Goal: Task Accomplishment & Management: Complete application form

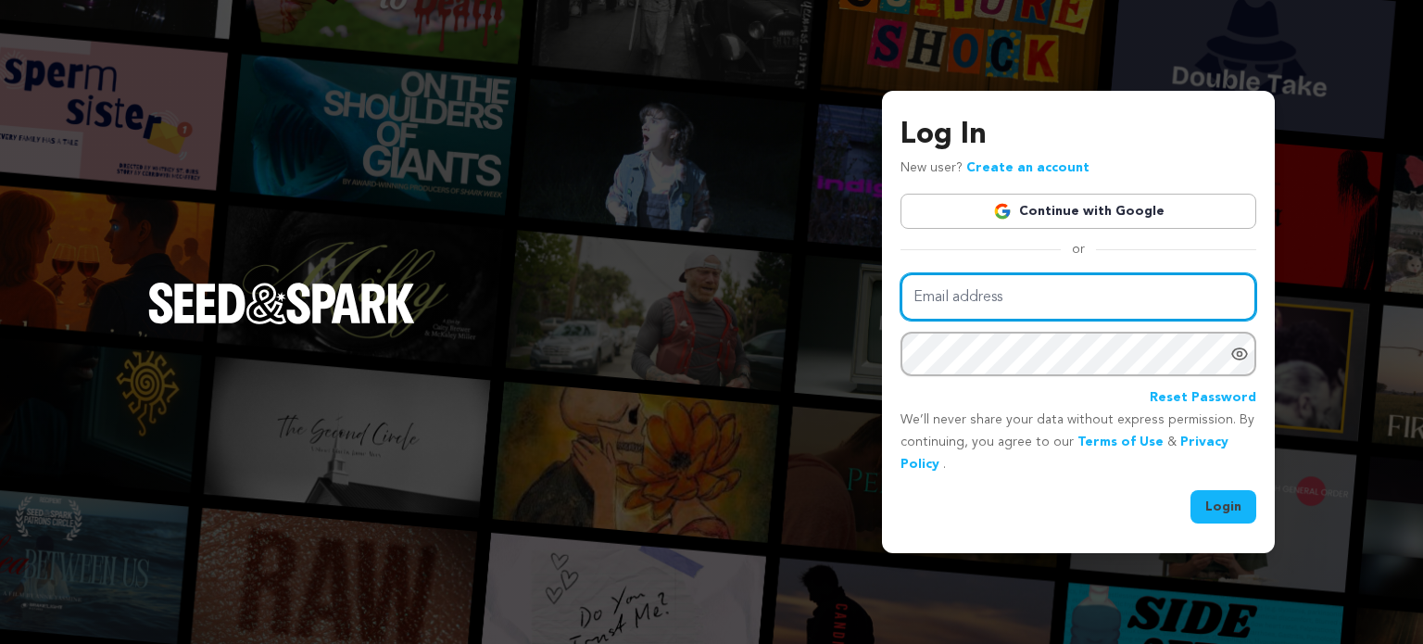
type input "pecogij331@decodewp.com"
click at [1112, 302] on input "pecogij331@decodewp.com" at bounding box center [1079, 296] width 356 height 47
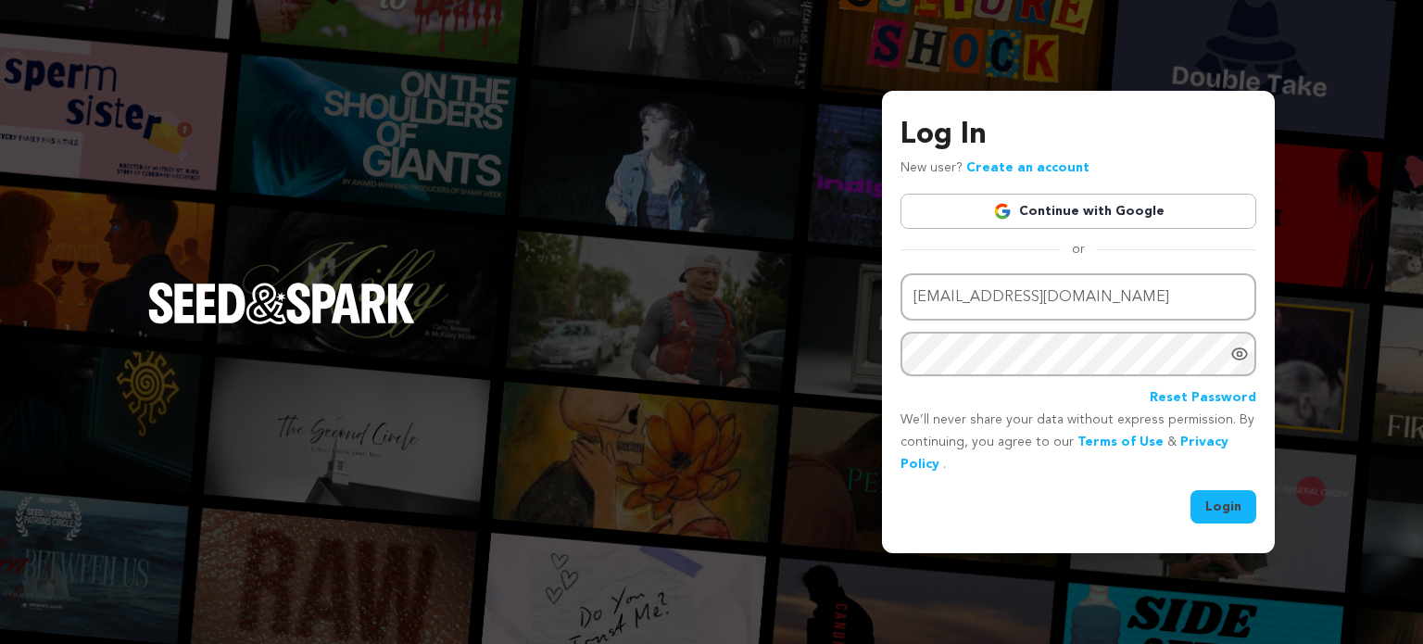
click at [1284, 264] on div "Log In New user? Create an account Continue with Google or Email address pecogi…" at bounding box center [711, 322] width 1423 height 644
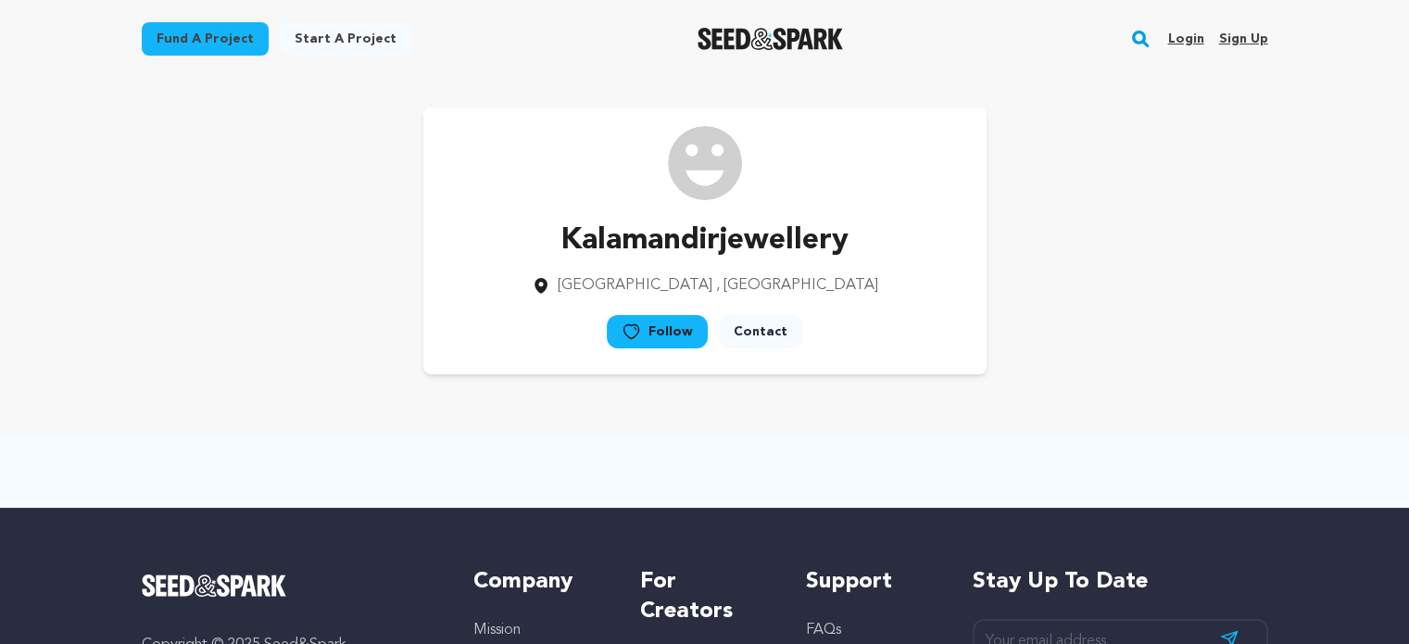
click at [1178, 40] on link "Login" at bounding box center [1185, 39] width 36 height 30
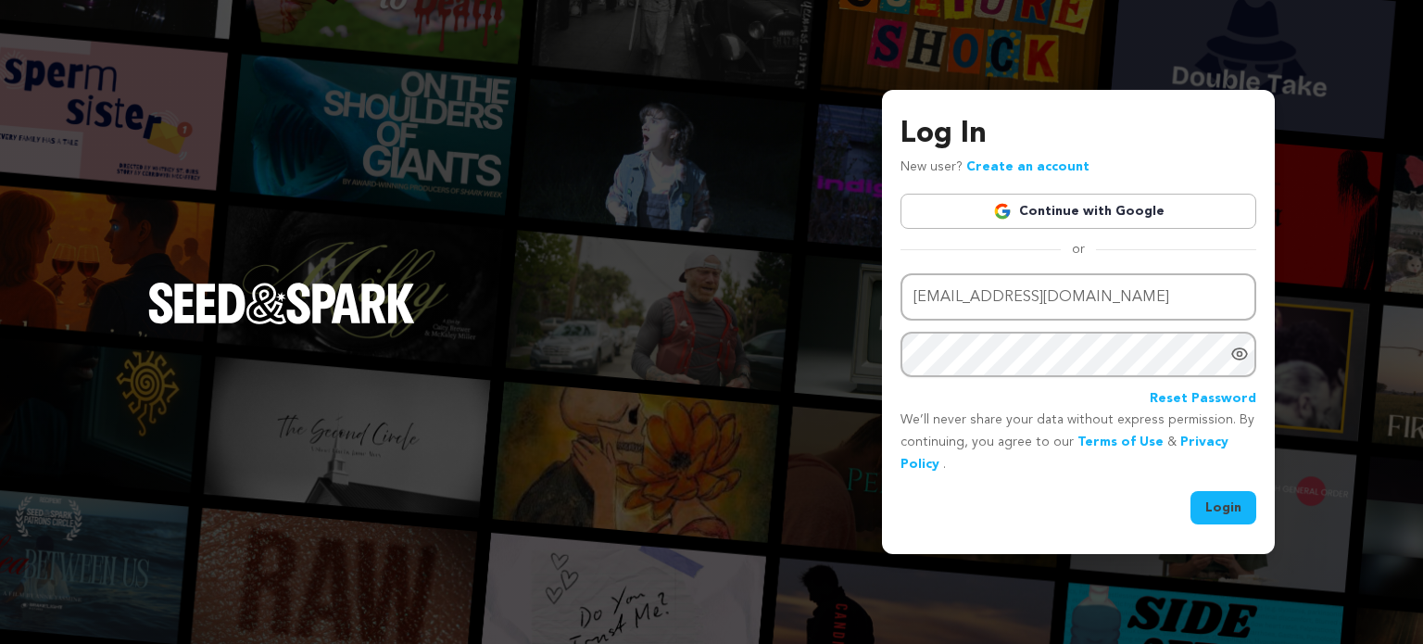
click at [1112, 309] on input "[EMAIL_ADDRESS][DOMAIN_NAME]" at bounding box center [1079, 296] width 356 height 47
click at [1233, 507] on button "Login" at bounding box center [1223, 506] width 66 height 33
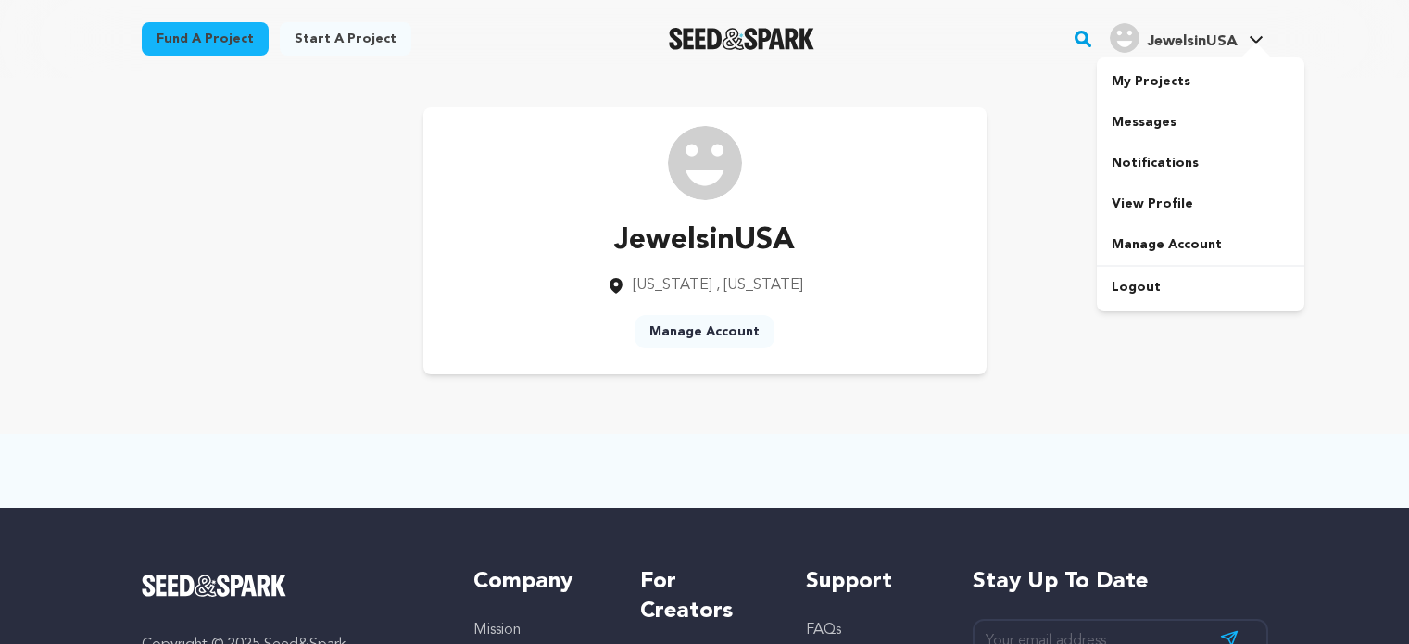
click at [1141, 296] on link "Logout" at bounding box center [1201, 287] width 208 height 41
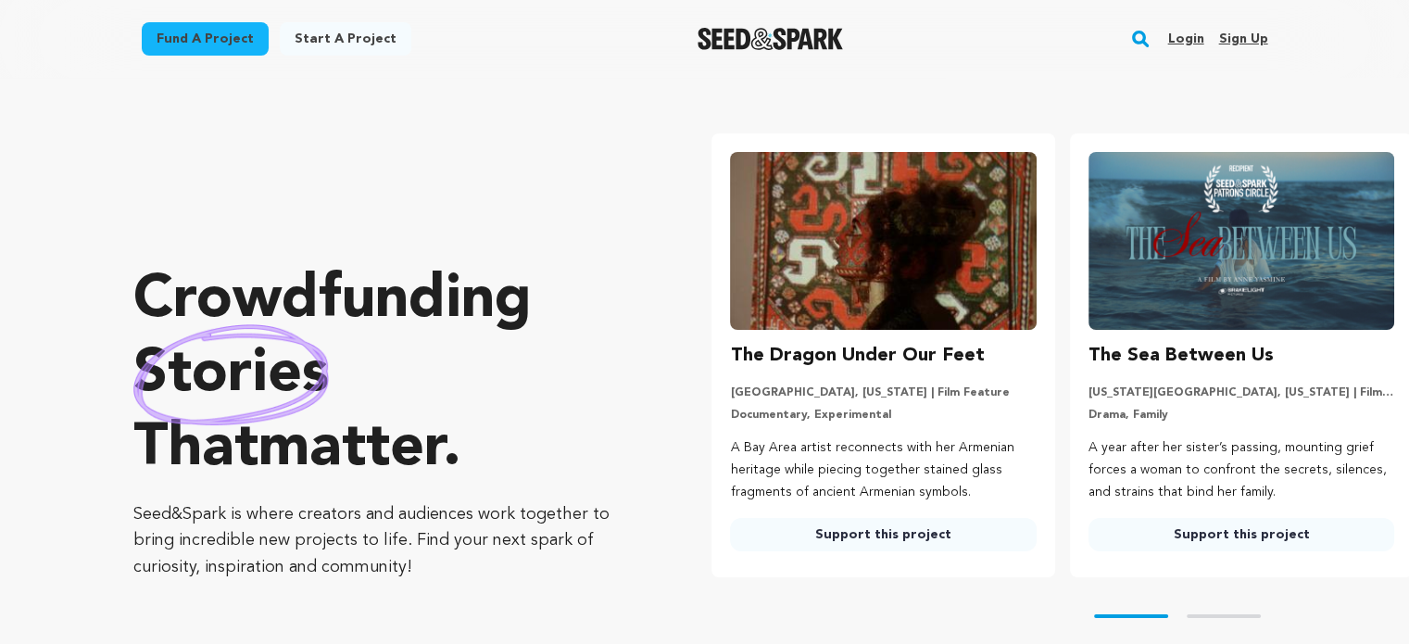
click at [1182, 43] on link "Login" at bounding box center [1185, 39] width 36 height 30
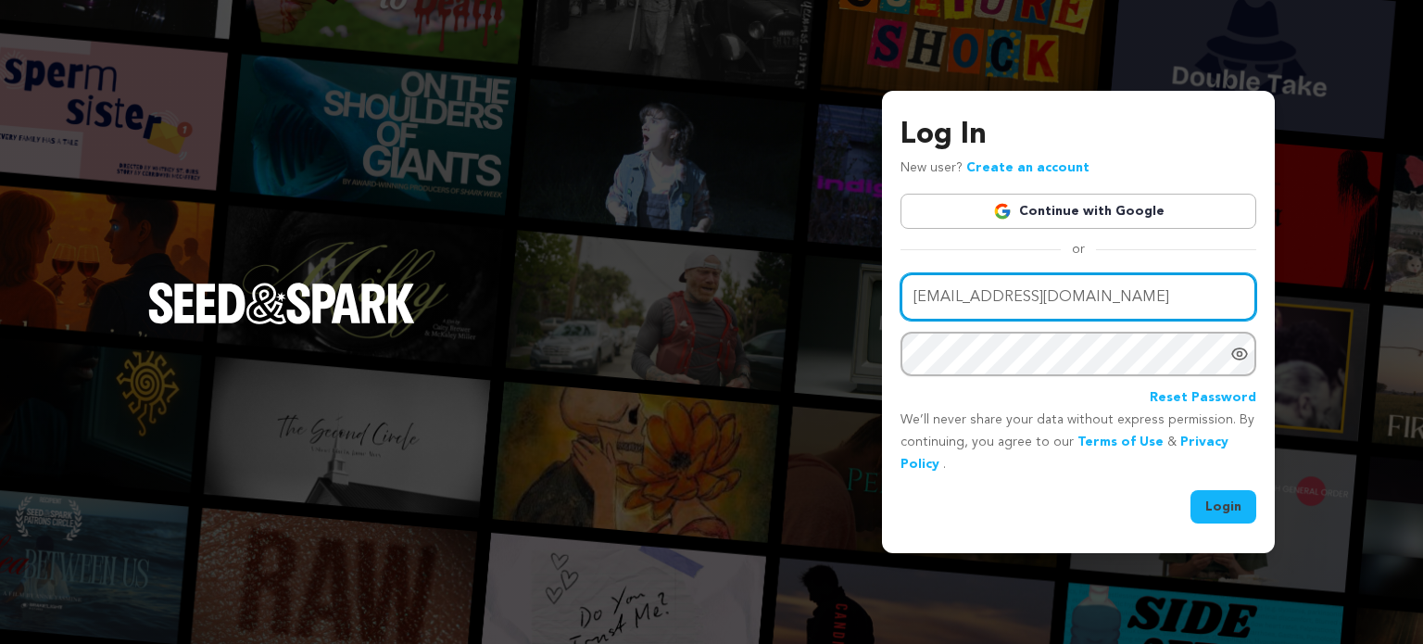
click at [1048, 309] on input "pecogij331@decodewp.com" at bounding box center [1079, 296] width 356 height 47
type input "jodijox945@evnft.com"
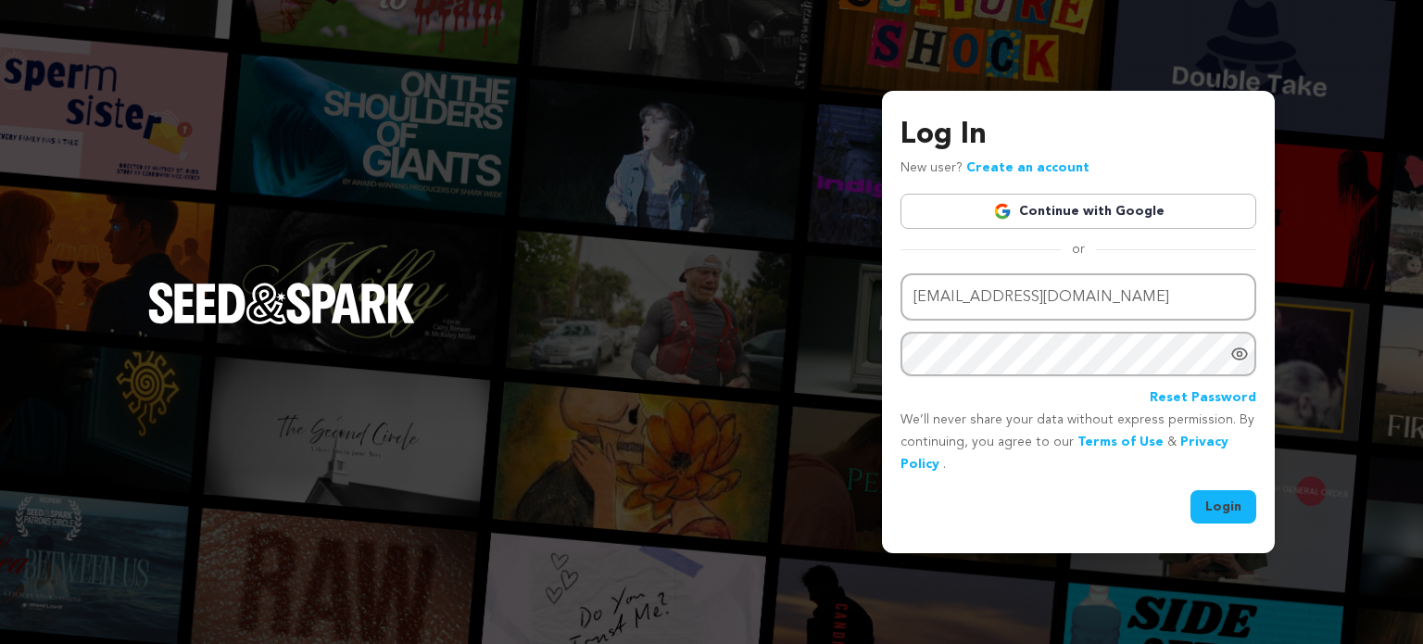
click at [1230, 499] on button "Login" at bounding box center [1223, 506] width 66 height 33
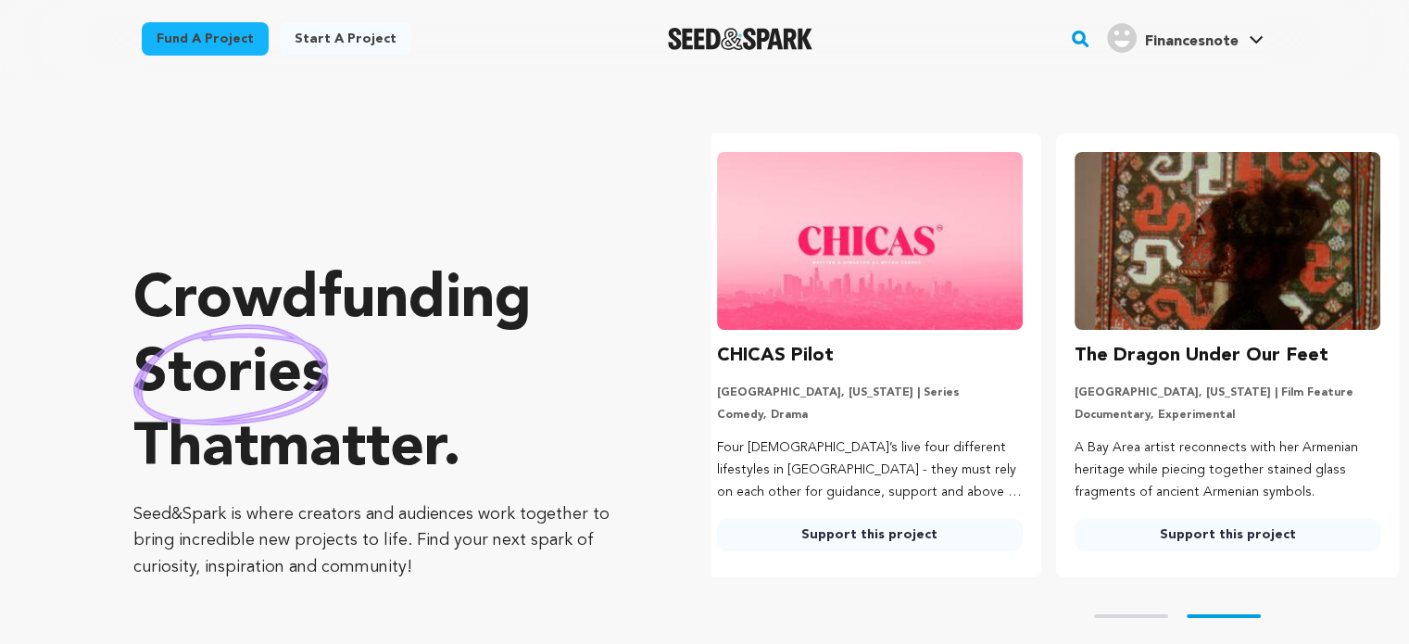
scroll to position [0, 372]
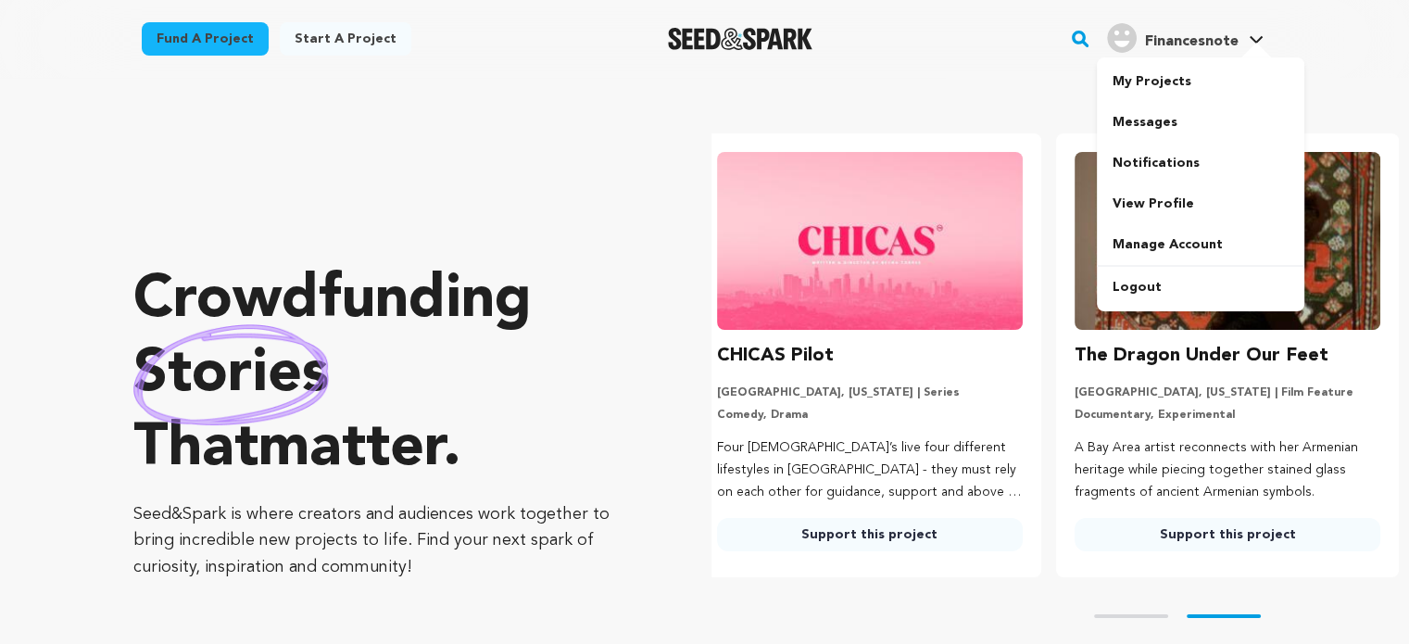
click at [1227, 52] on h4 "Financesnote" at bounding box center [1191, 42] width 94 height 22
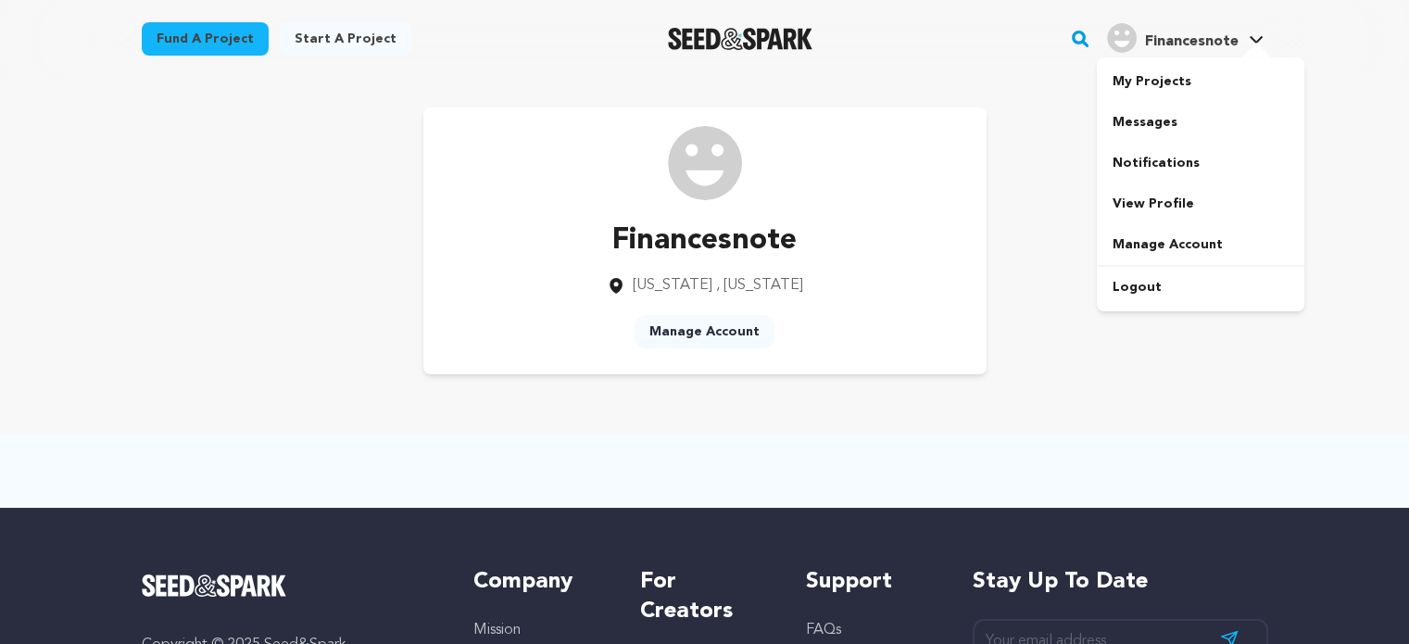
click at [1158, 288] on link "Logout" at bounding box center [1201, 287] width 208 height 41
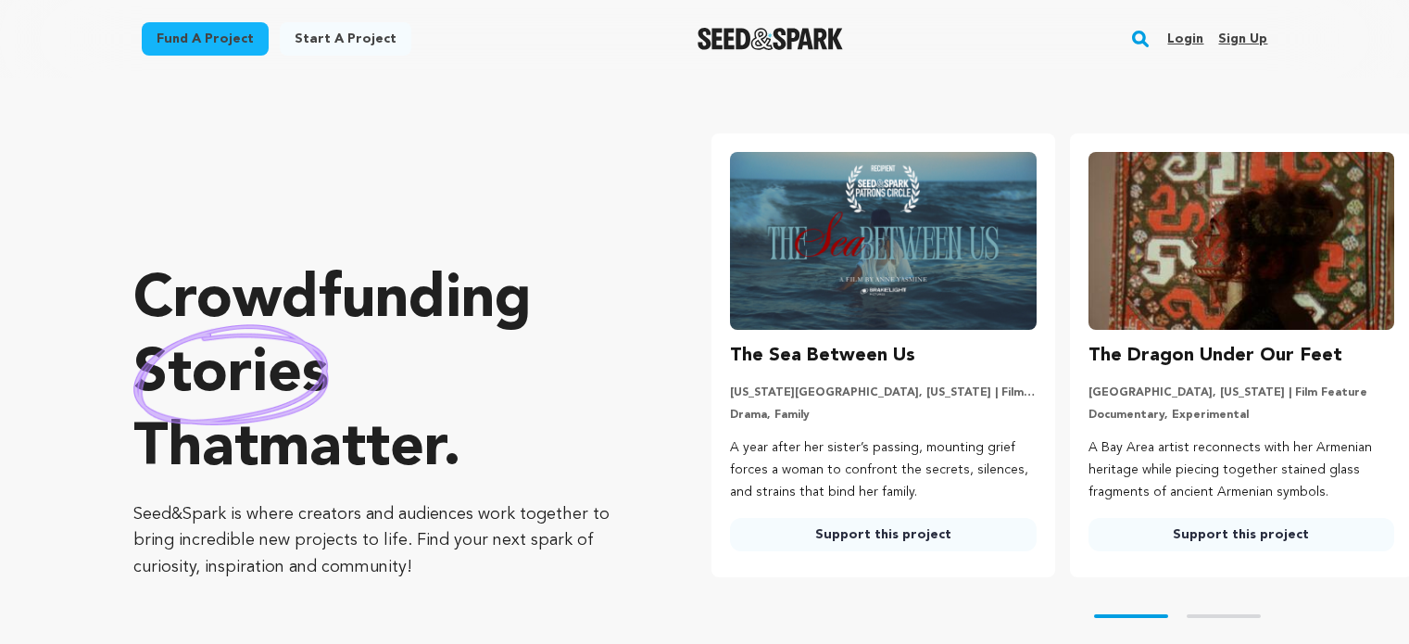
click at [1245, 39] on link "Sign up" at bounding box center [1242, 39] width 49 height 30
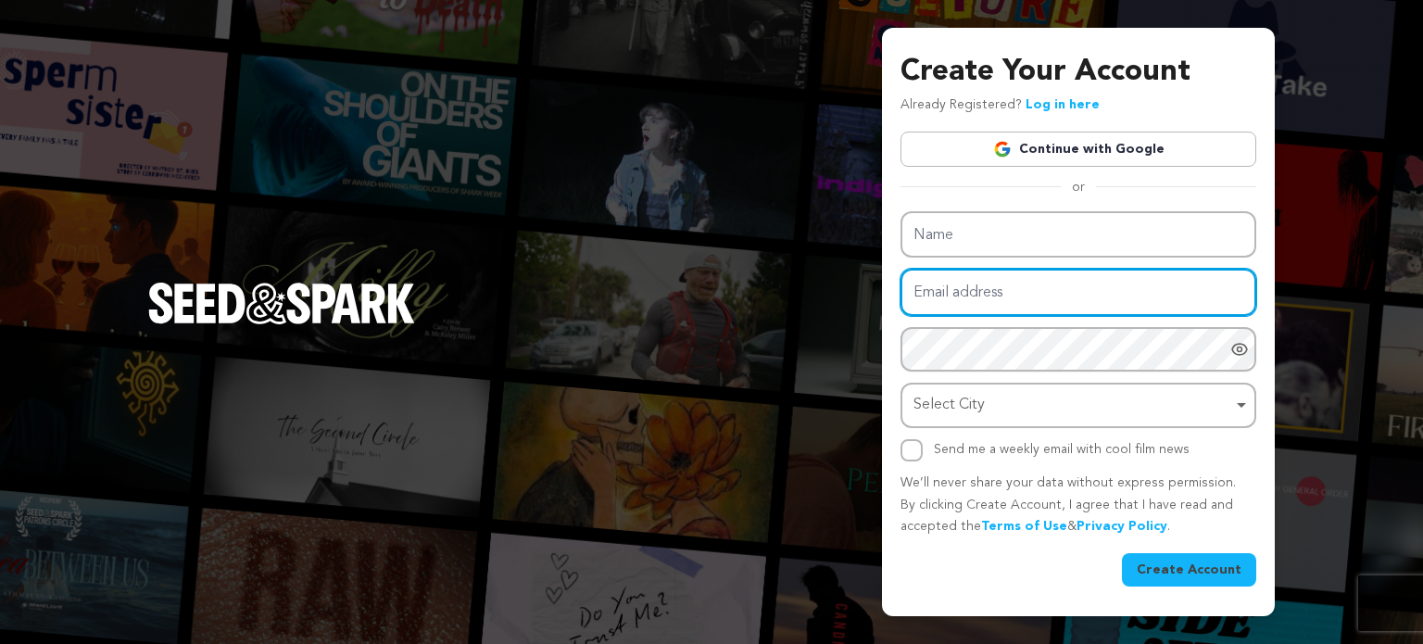
type input "[EMAIL_ADDRESS][DOMAIN_NAME]"
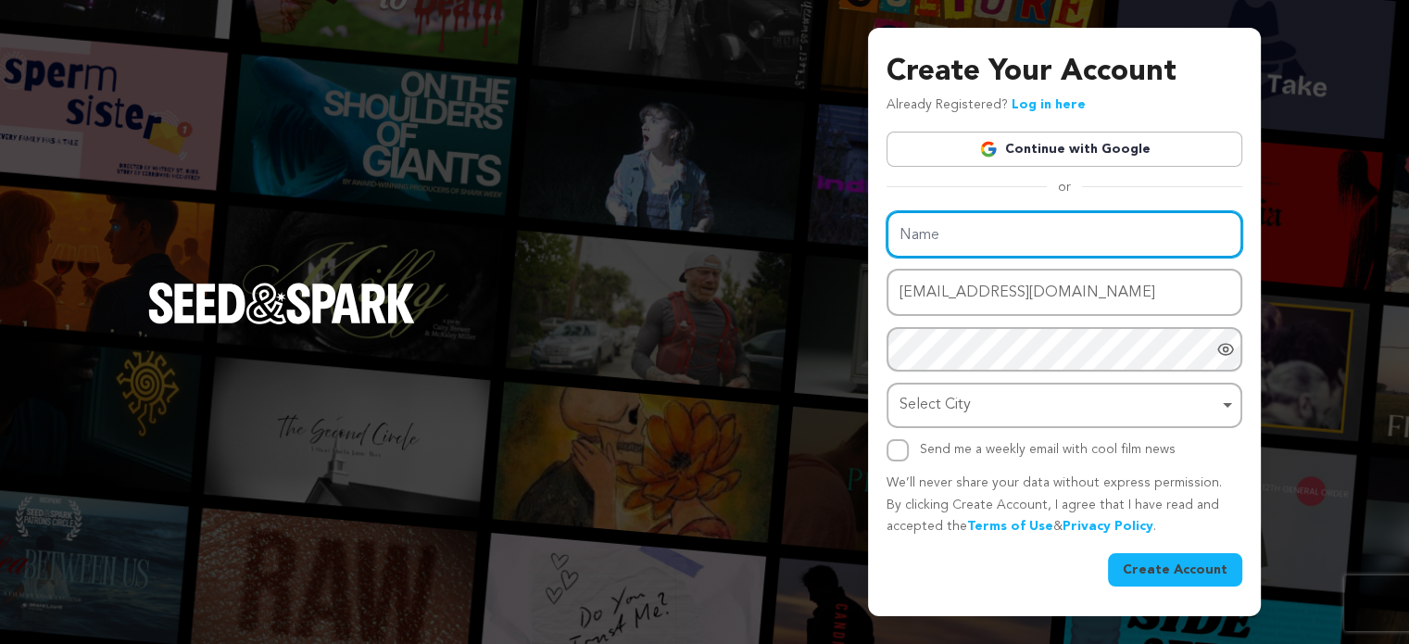
click at [1011, 229] on input "Name" at bounding box center [1065, 234] width 356 height 47
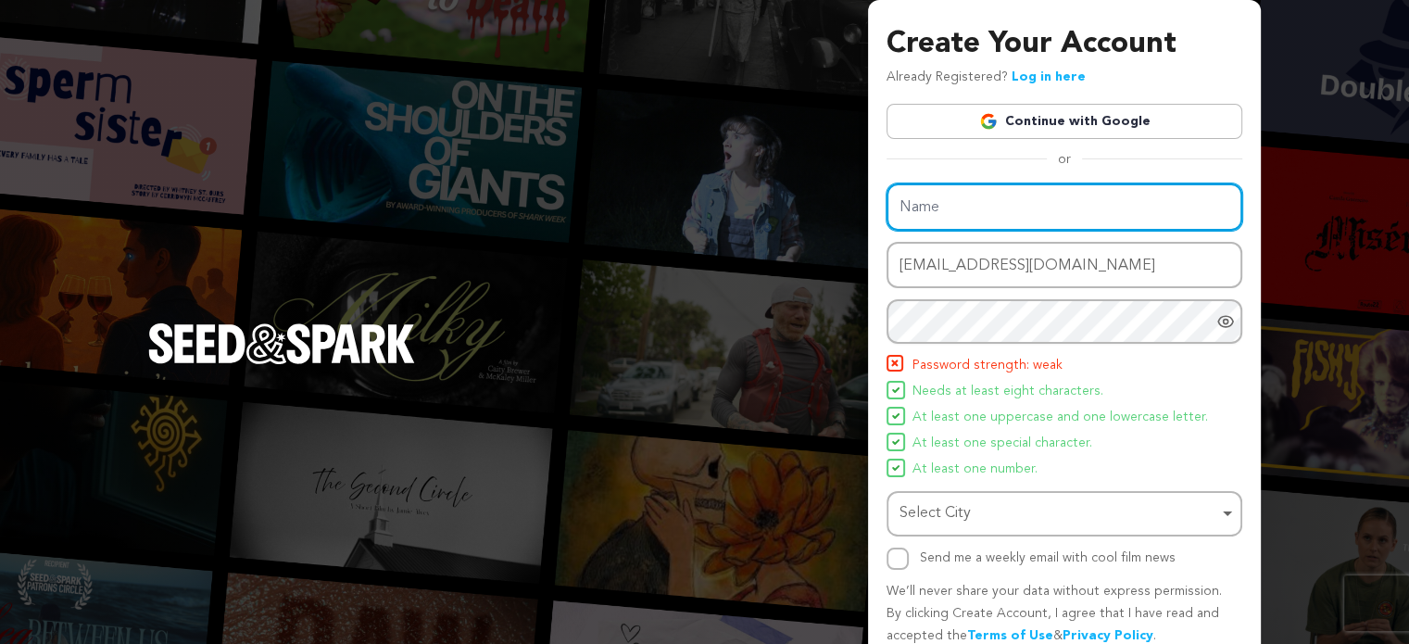
click at [1011, 229] on input "Name" at bounding box center [1065, 206] width 356 height 47
type input "kalamandirjewellery1"
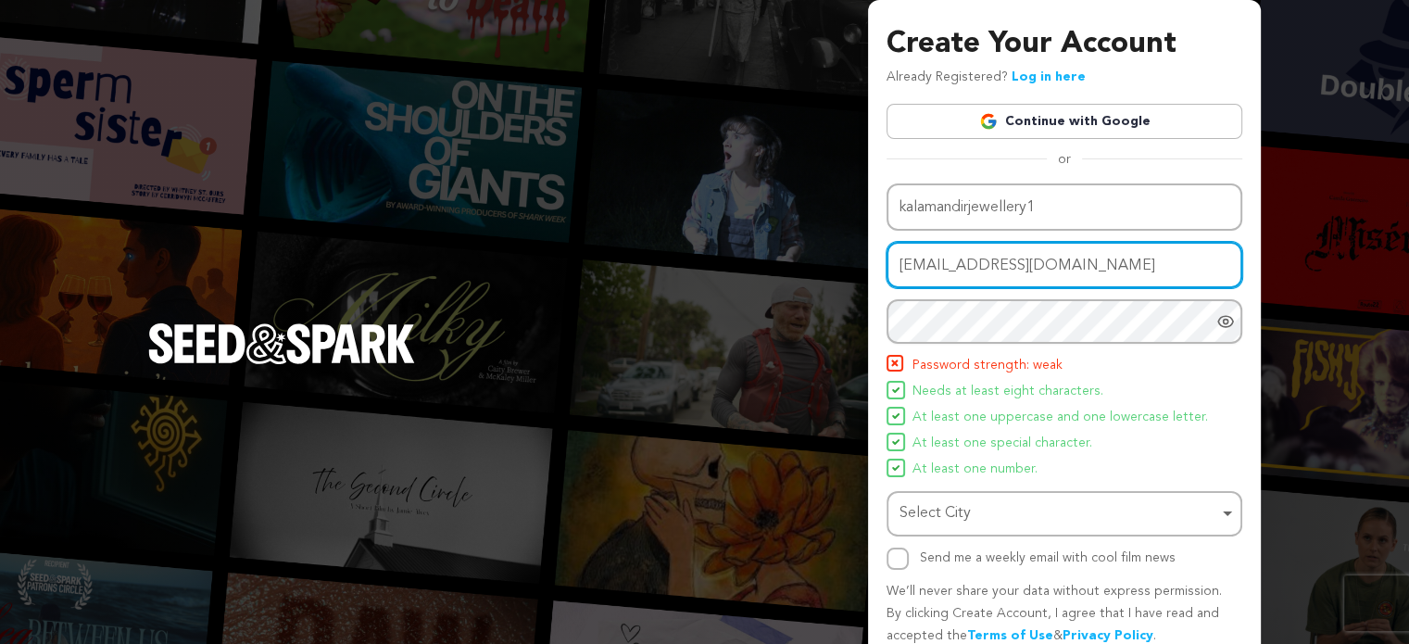
click at [1004, 267] on input "jodijox945@evnft.com" at bounding box center [1065, 265] width 356 height 47
click at [1004, 266] on input "[EMAIL_ADDRESS][DOMAIN_NAME]" at bounding box center [1065, 265] width 356 height 47
paste input "kovehoy908@euleina"
type input "[EMAIL_ADDRESS][DOMAIN_NAME]"
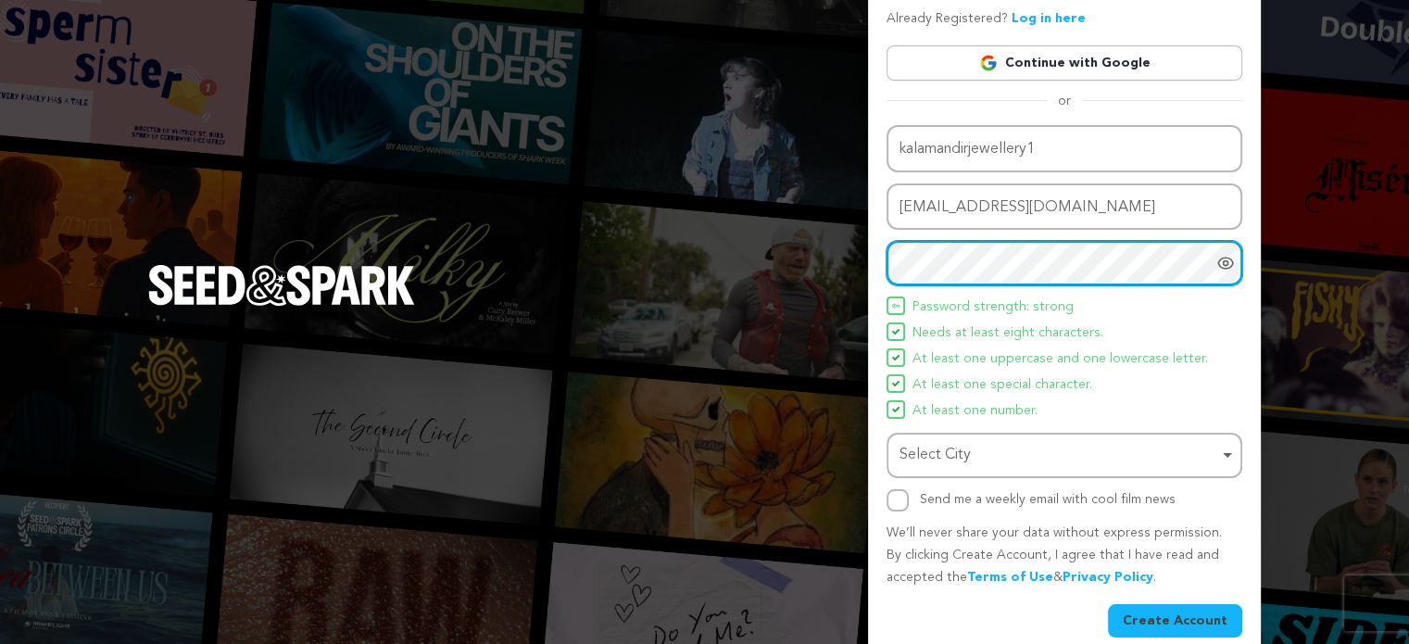
scroll to position [80, 0]
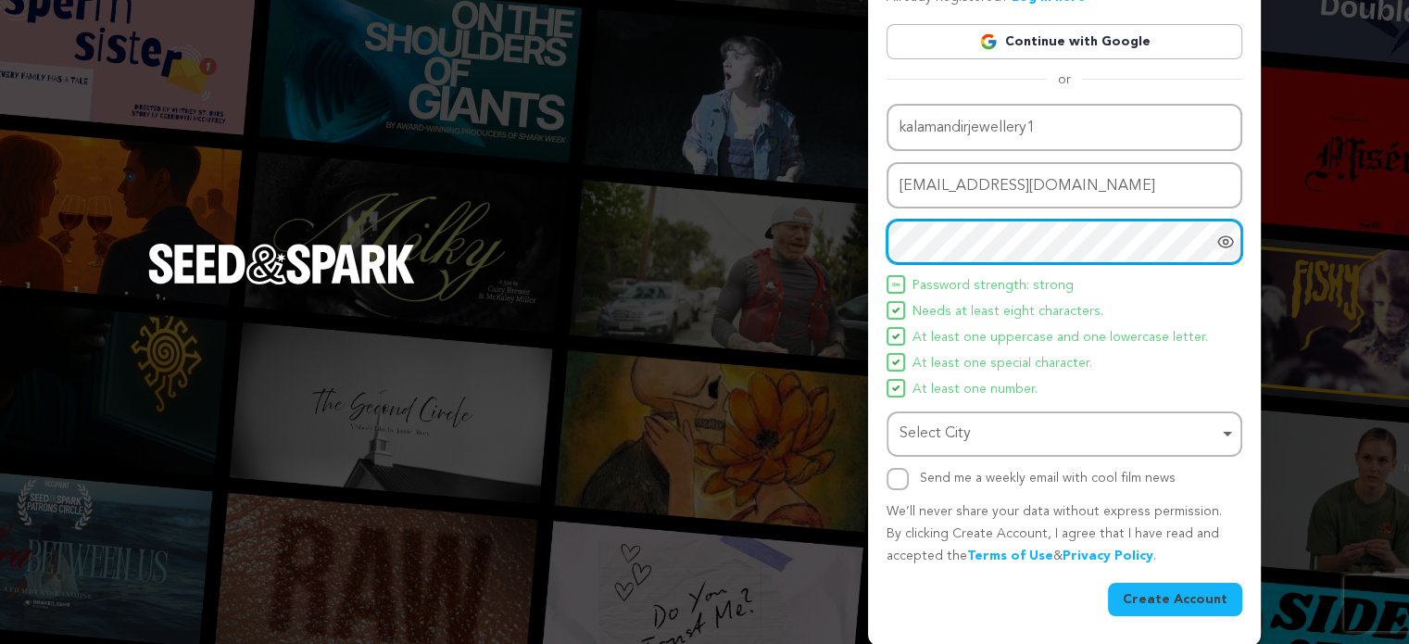
click at [979, 429] on div "Select City Remove item" at bounding box center [1059, 434] width 319 height 27
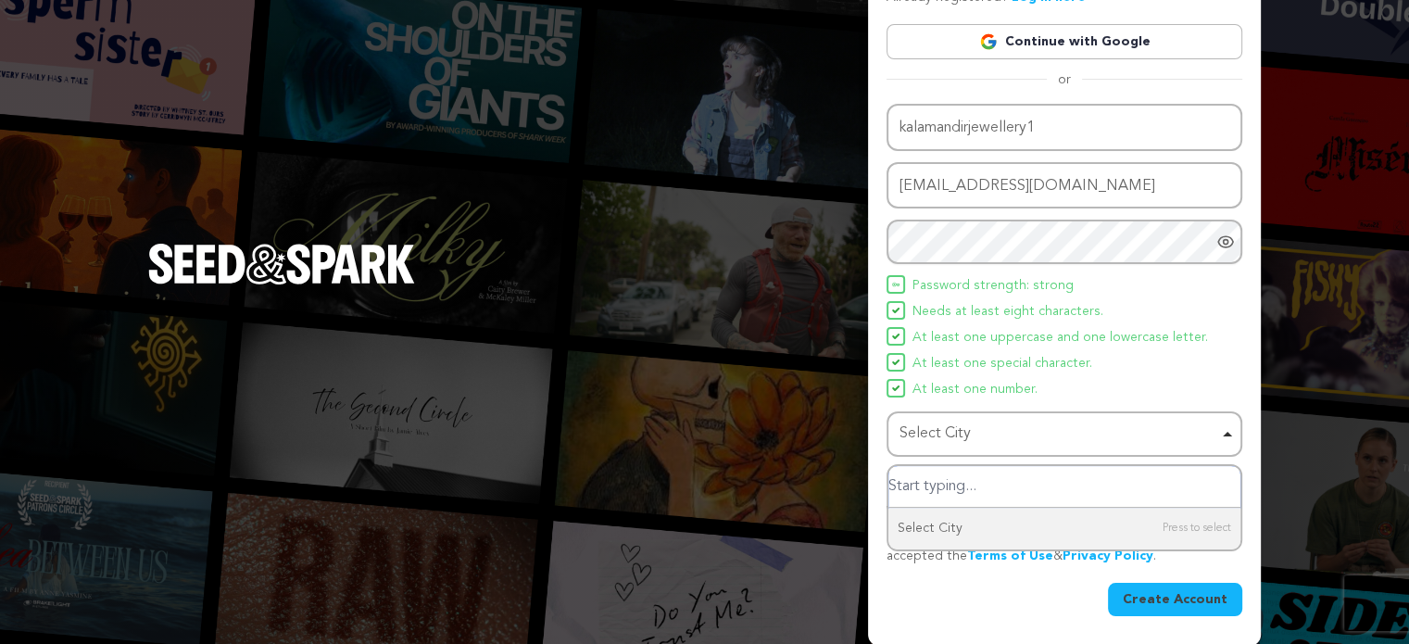
click at [965, 483] on input "Select City" at bounding box center [1064, 487] width 352 height 42
type input "ahmd"
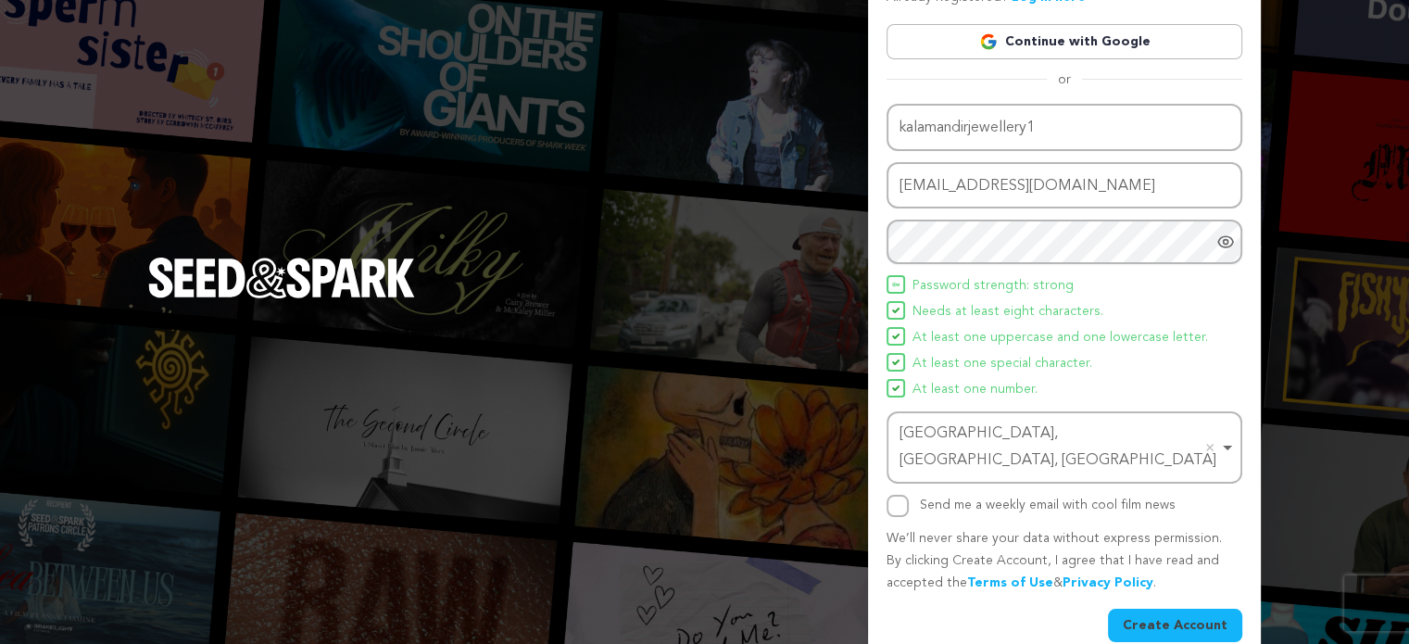
drag, startPoint x: 1182, startPoint y: 607, endPoint x: 1106, endPoint y: 448, distance: 175.7
click at [1182, 609] on button "Create Account" at bounding box center [1175, 625] width 134 height 33
click at [893, 495] on input "Send me a weekly email with cool film news" at bounding box center [898, 506] width 22 height 22
checkbox input "true"
click at [1195, 609] on button "Create Account" at bounding box center [1175, 625] width 134 height 33
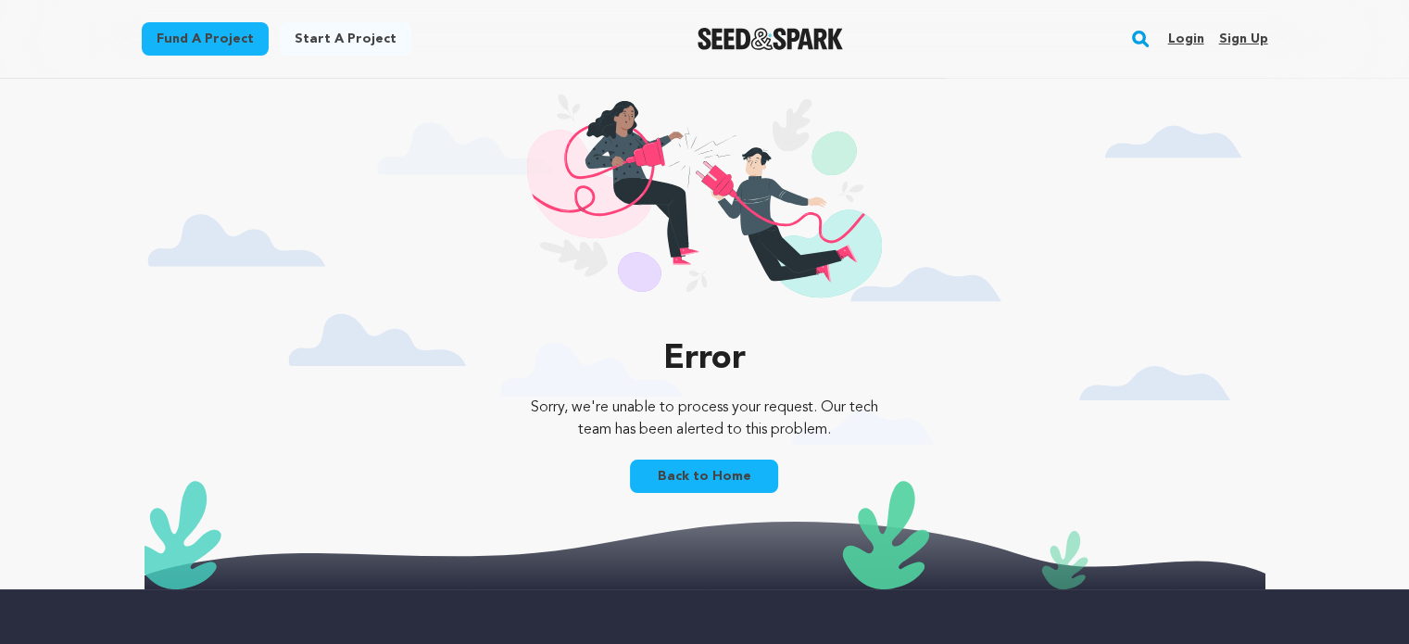
click at [1256, 37] on link "Sign up" at bounding box center [1242, 39] width 49 height 30
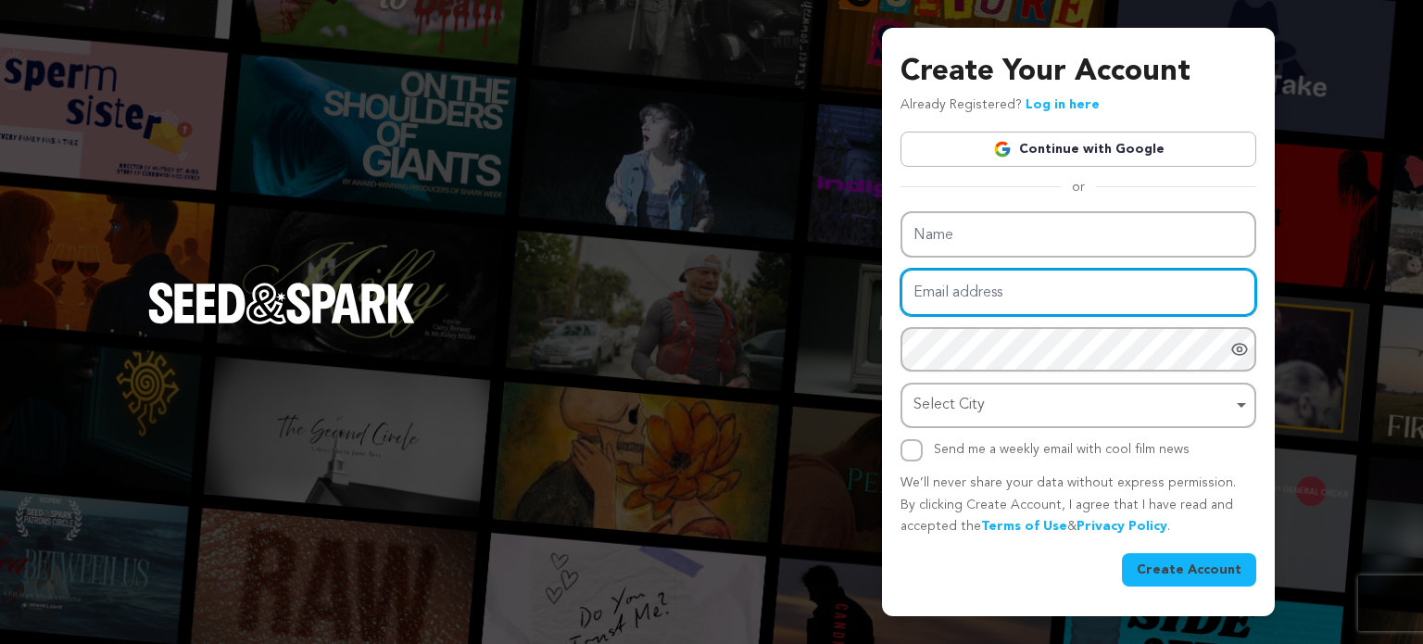
type input "[EMAIL_ADDRESS][DOMAIN_NAME]"
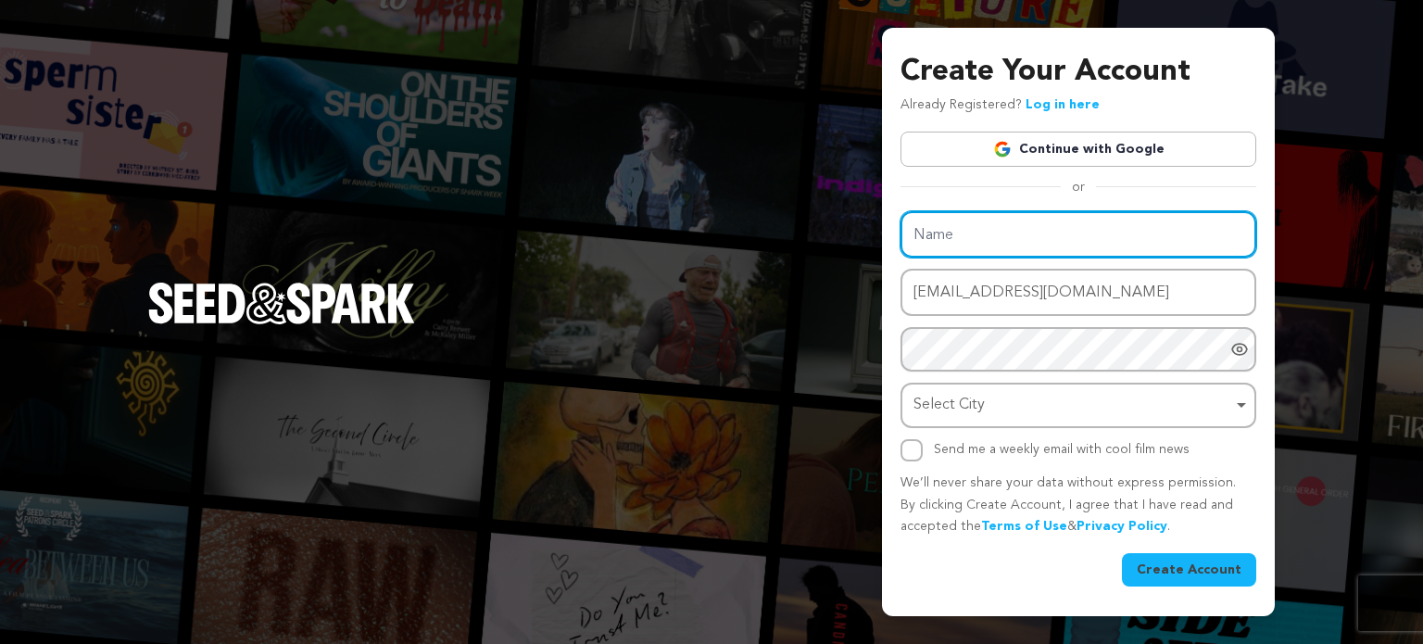
drag, startPoint x: 0, startPoint y: 0, endPoint x: 1001, endPoint y: 239, distance: 1029.6
click at [1001, 239] on div "Name Email address jodijox945@evnft.com Password Password must have at least 8 …" at bounding box center [1079, 336] width 356 height 250
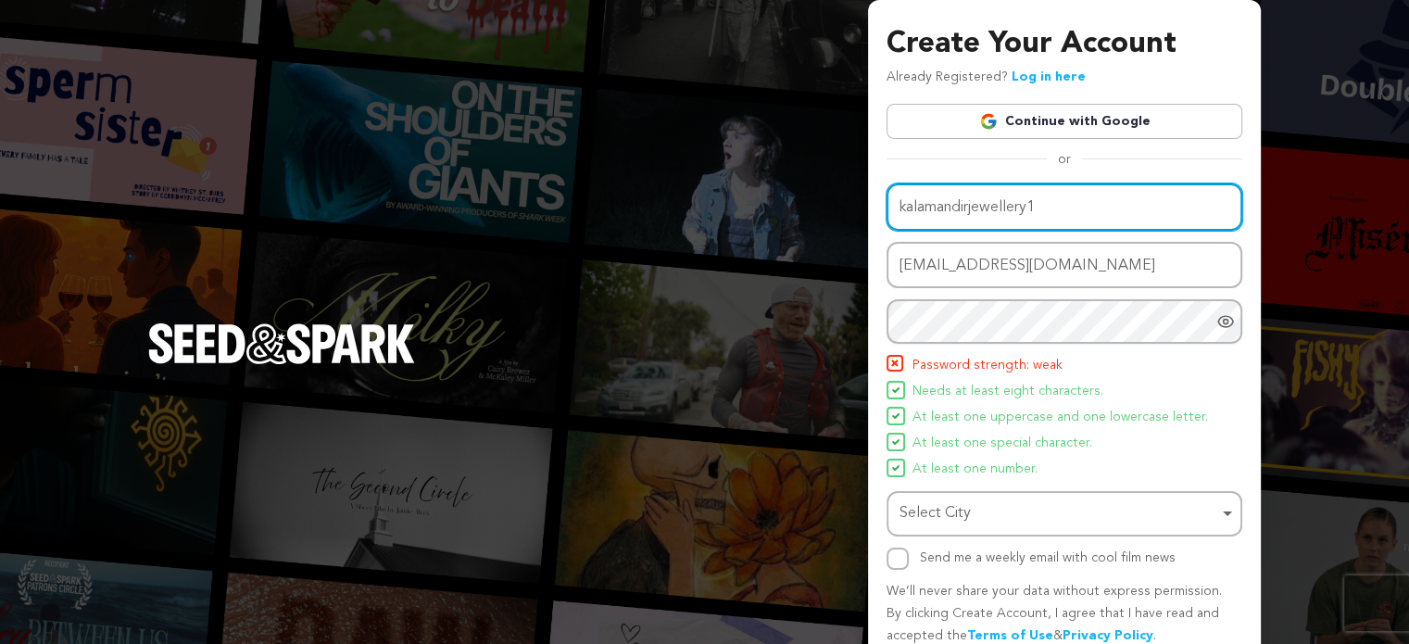
type input "kalamandirjewellery1"
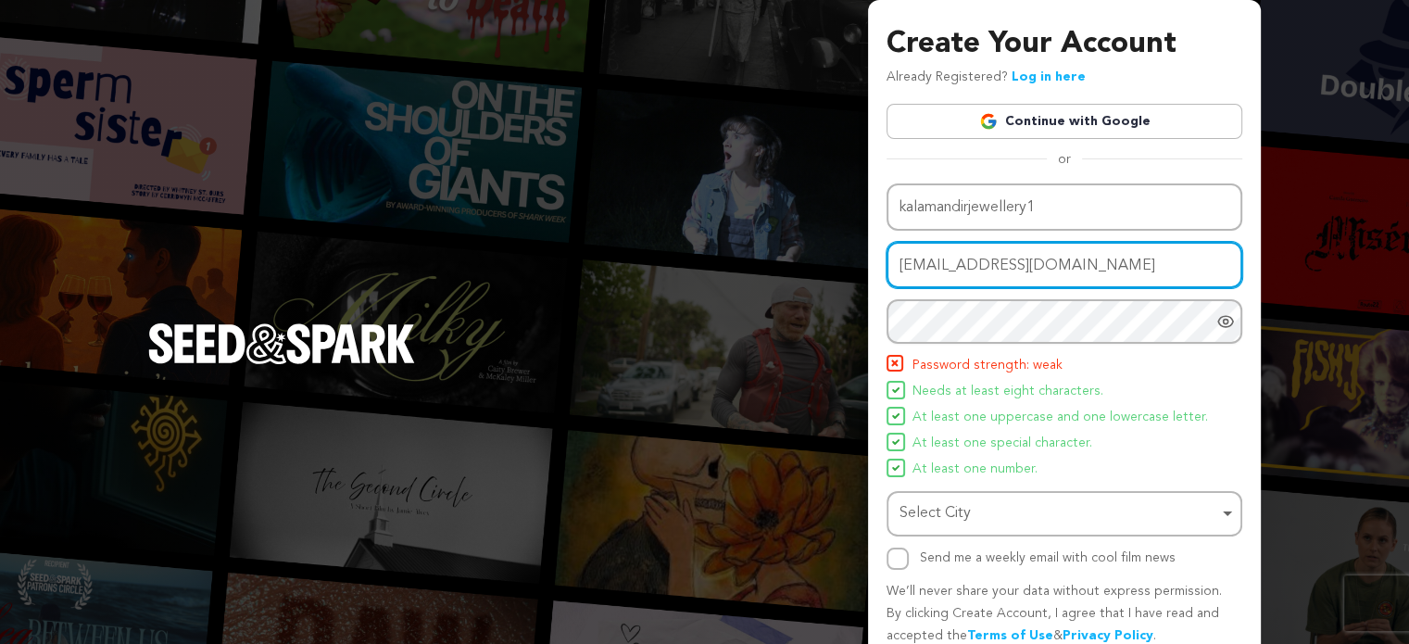
click at [1003, 267] on input "[EMAIL_ADDRESS][DOMAIN_NAME]" at bounding box center [1065, 265] width 356 height 47
paste input "kovehoy908@euleina"
type input "[EMAIL_ADDRESS][DOMAIN_NAME]"
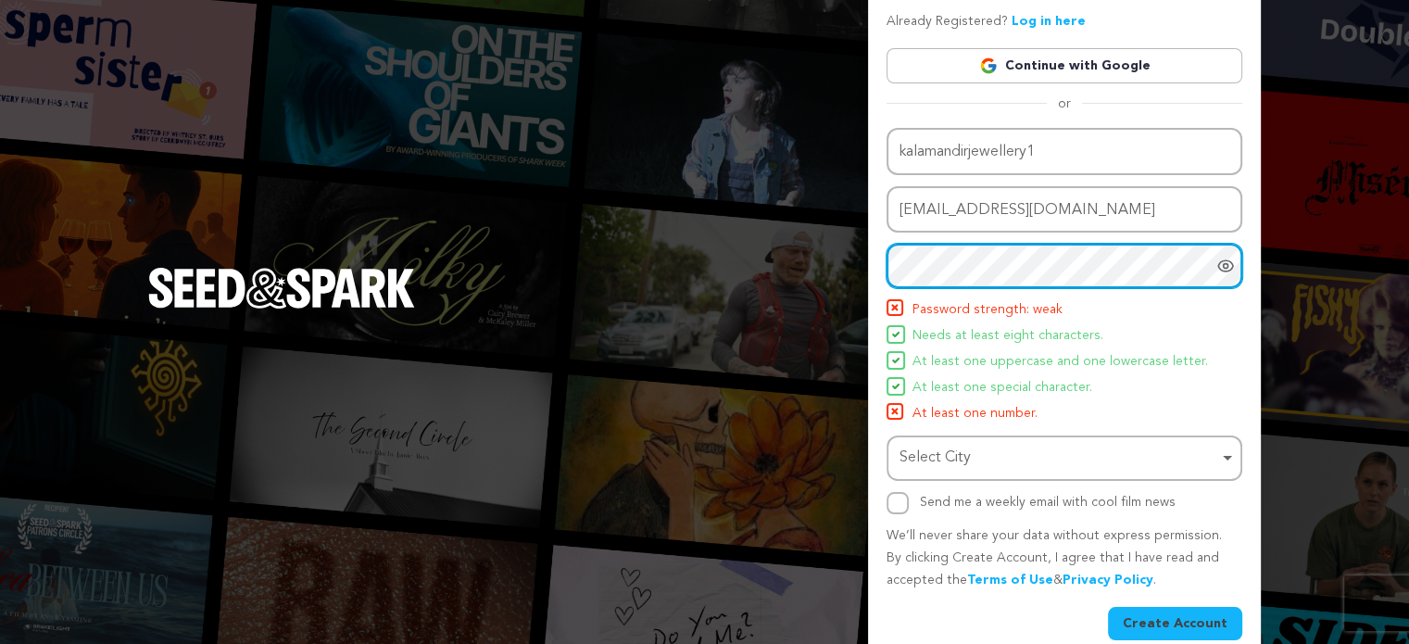
scroll to position [80, 0]
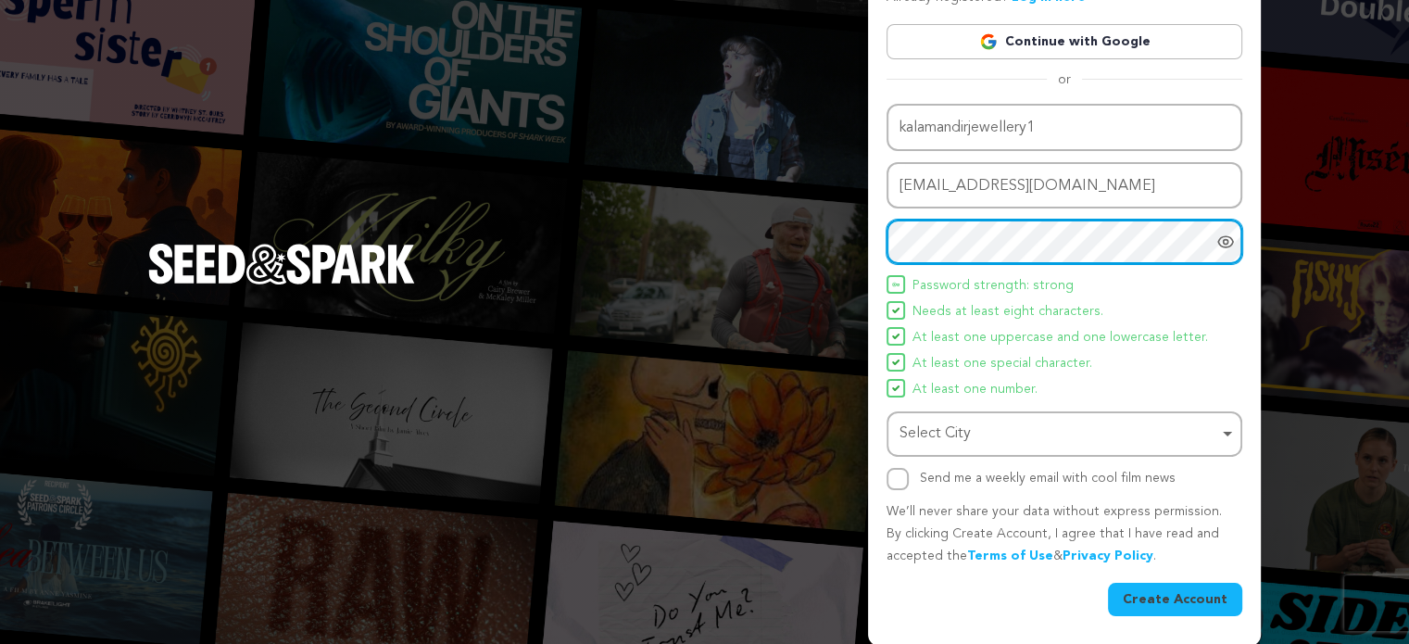
click at [930, 435] on div "Select City Remove item" at bounding box center [1059, 434] width 319 height 27
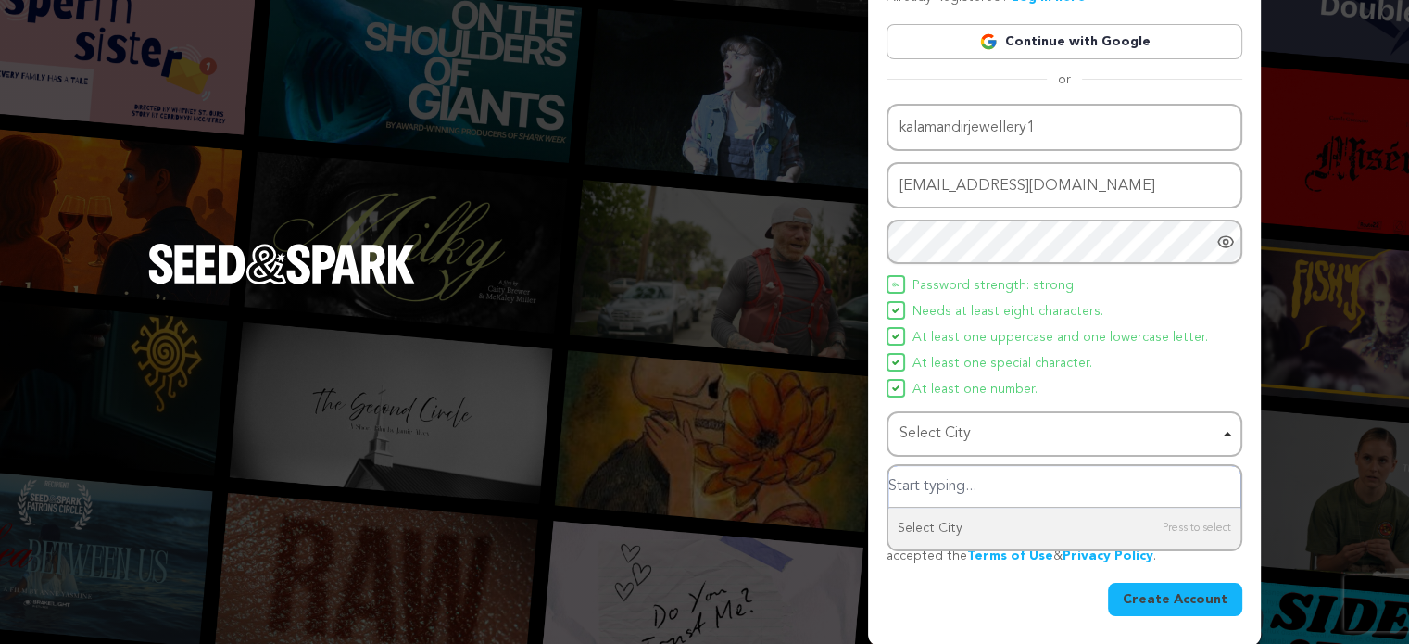
click at [930, 435] on div "Select City Remove item" at bounding box center [1059, 434] width 319 height 27
click at [934, 429] on div "Select City Remove item" at bounding box center [1059, 434] width 319 height 27
click at [951, 481] on input "Select City" at bounding box center [1064, 487] width 352 height 42
paste input "[GEOGRAPHIC_DATA]"
type input "[GEOGRAPHIC_DATA]"
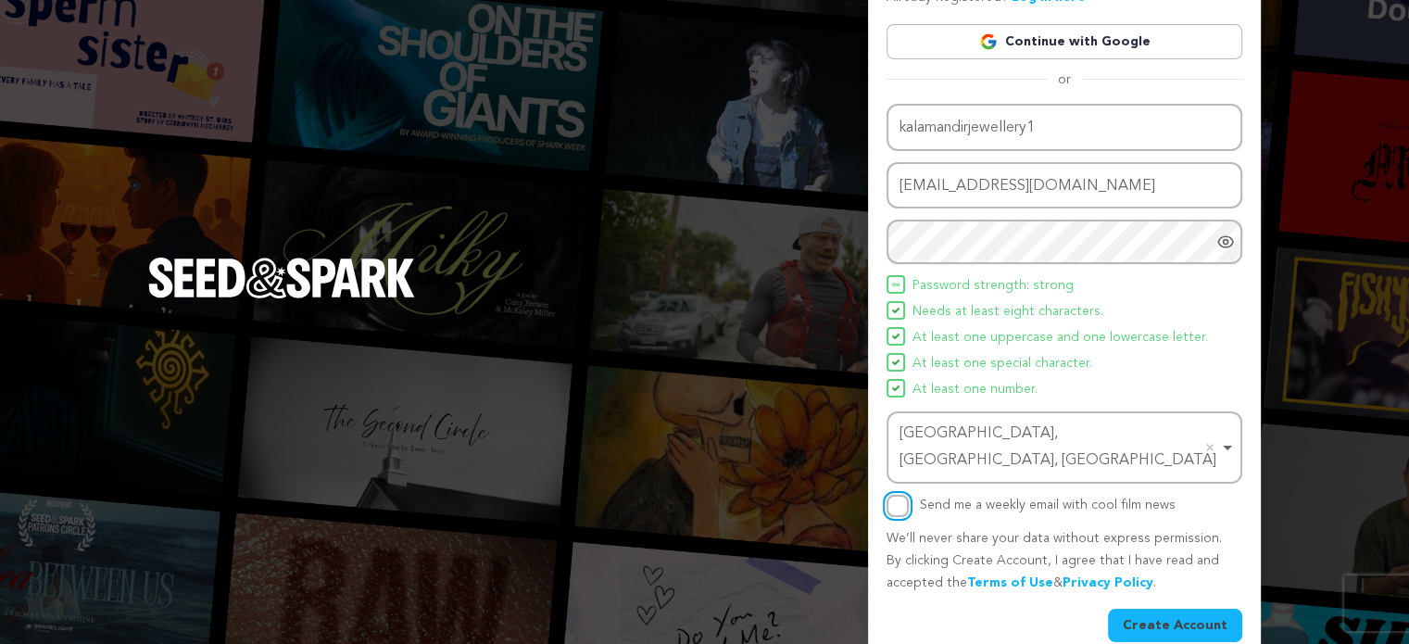
click at [892, 495] on input "Send me a weekly email with cool film news" at bounding box center [898, 506] width 22 height 22
checkbox input "true"
click at [1160, 609] on button "Create Account" at bounding box center [1175, 625] width 134 height 33
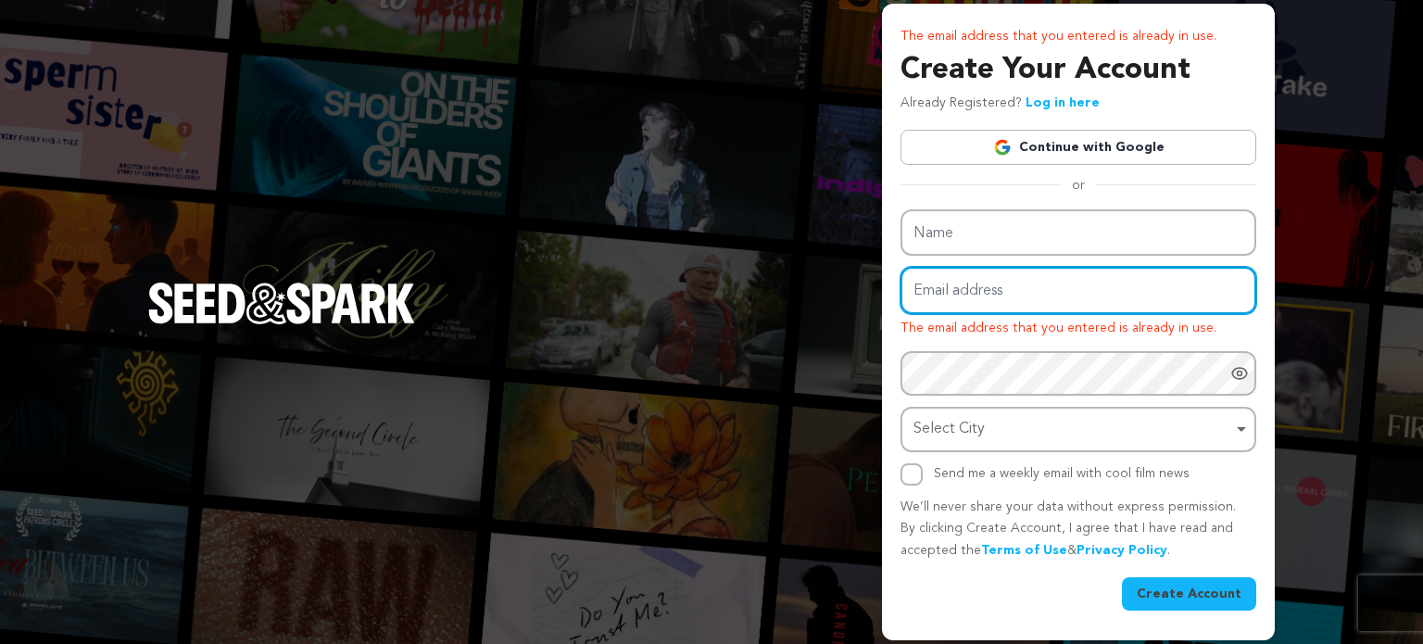
type input "[EMAIL_ADDRESS][DOMAIN_NAME]"
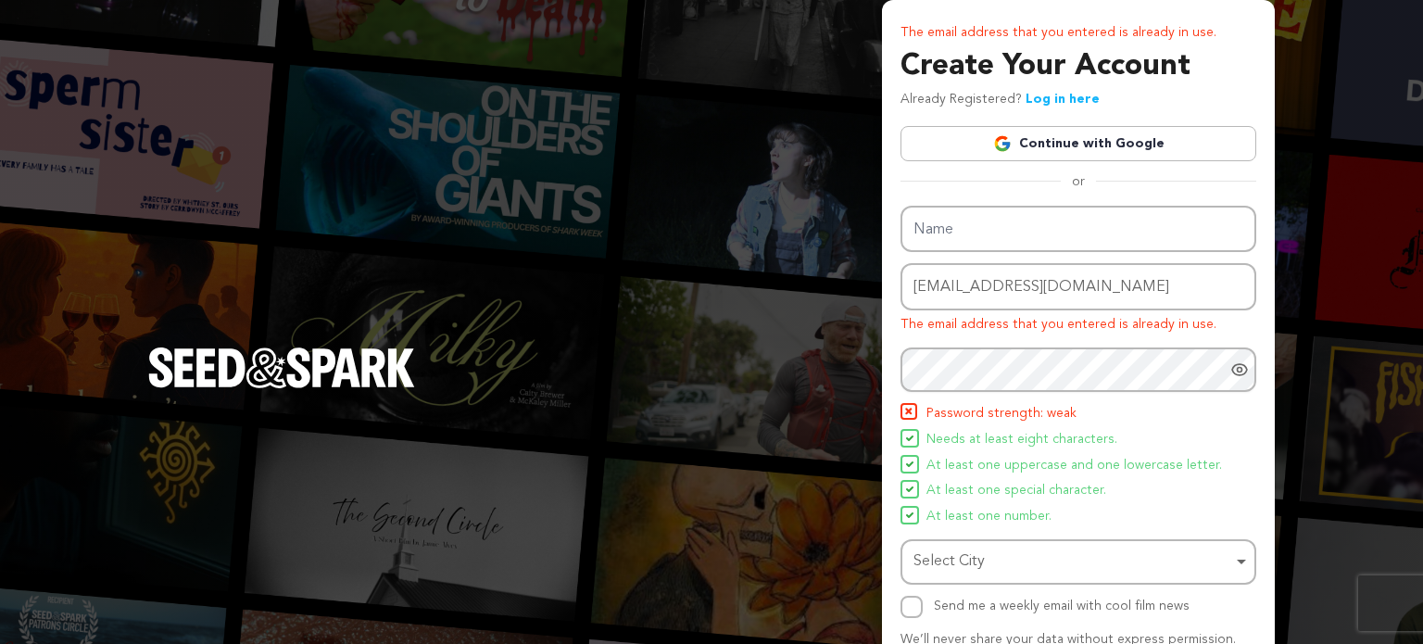
click at [786, 277] on div "The email address that you entered is already in use. Create Your Account Alrea…" at bounding box center [711, 386] width 1423 height 773
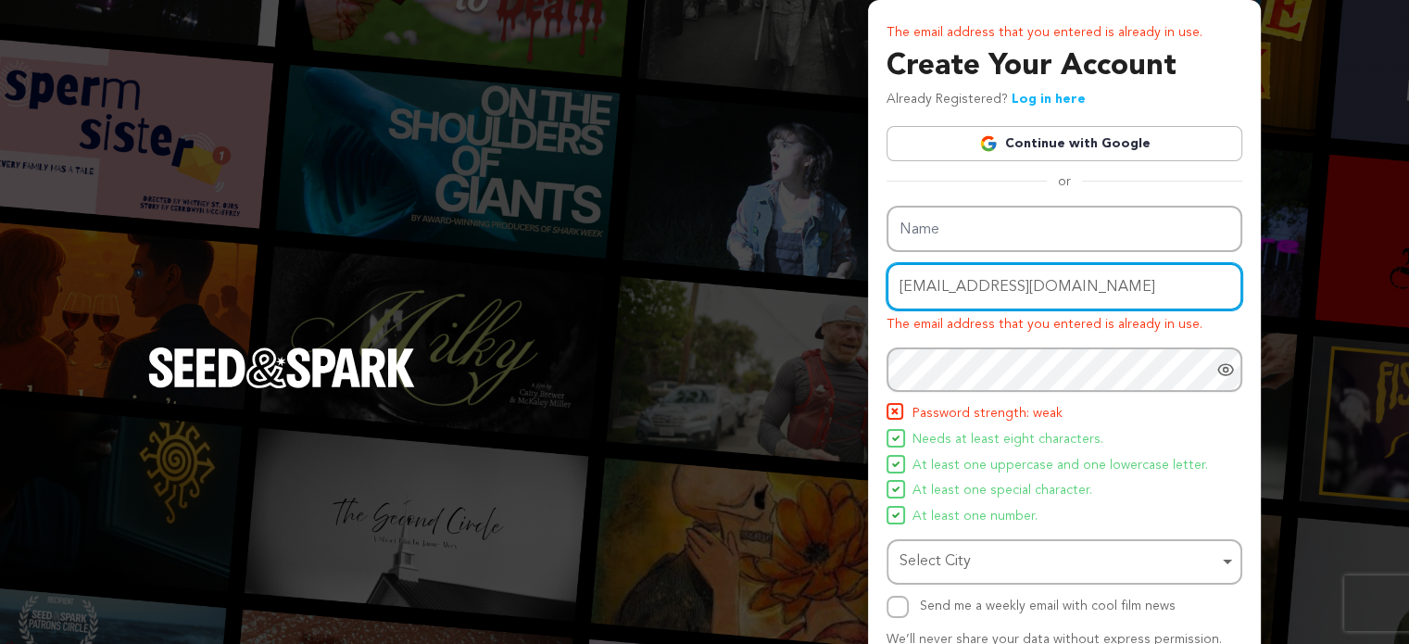
click at [1055, 291] on input "[EMAIL_ADDRESS][DOMAIN_NAME]" at bounding box center [1065, 286] width 356 height 47
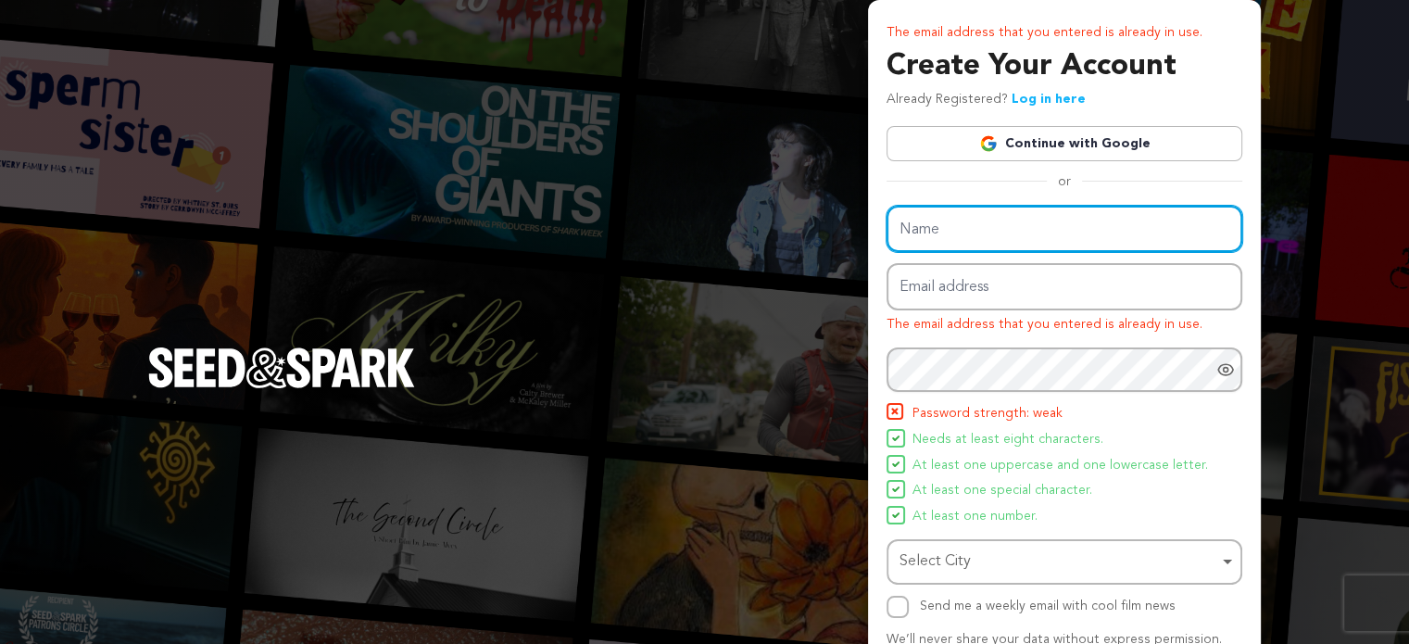
click at [970, 226] on input "Name" at bounding box center [1065, 229] width 356 height 47
click at [1073, 233] on input "kalamandirjewellery" at bounding box center [1065, 229] width 356 height 47
type input "kalamandirjewellery1"
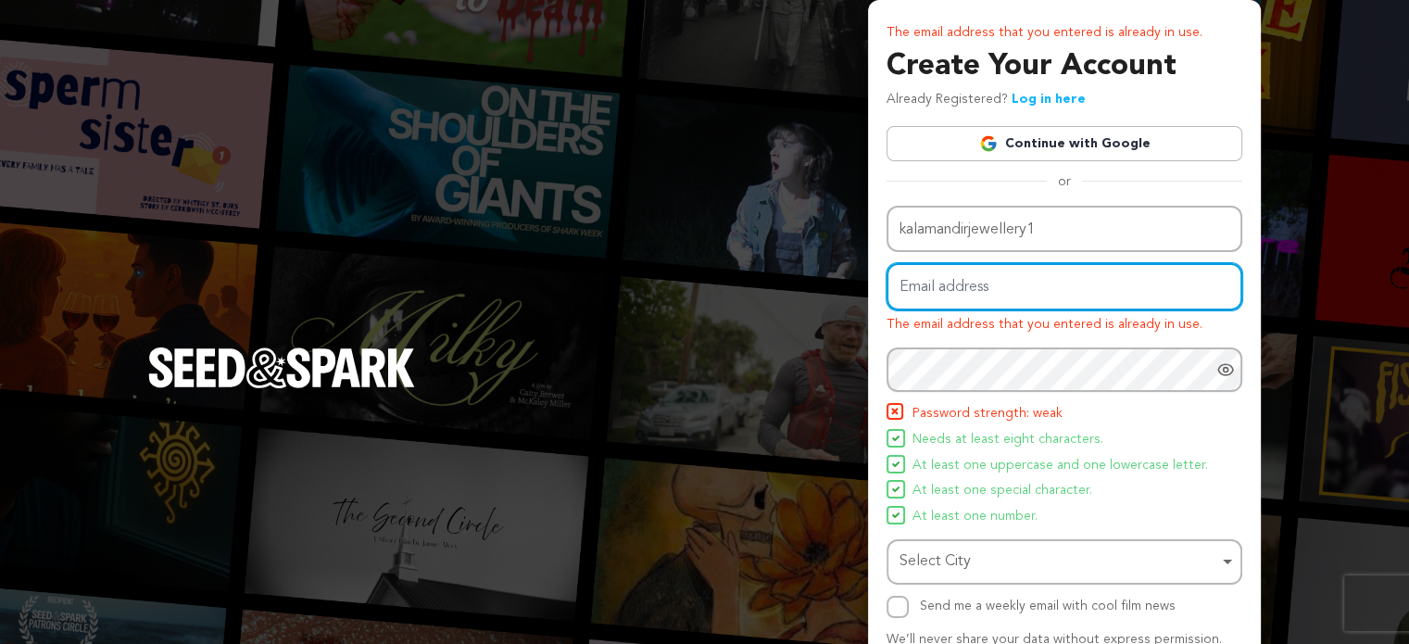
click at [982, 293] on input "Email address" at bounding box center [1065, 286] width 356 height 47
paste input "kovehoy908@euleina.com"
type input "kovehoy908@euleina.com"
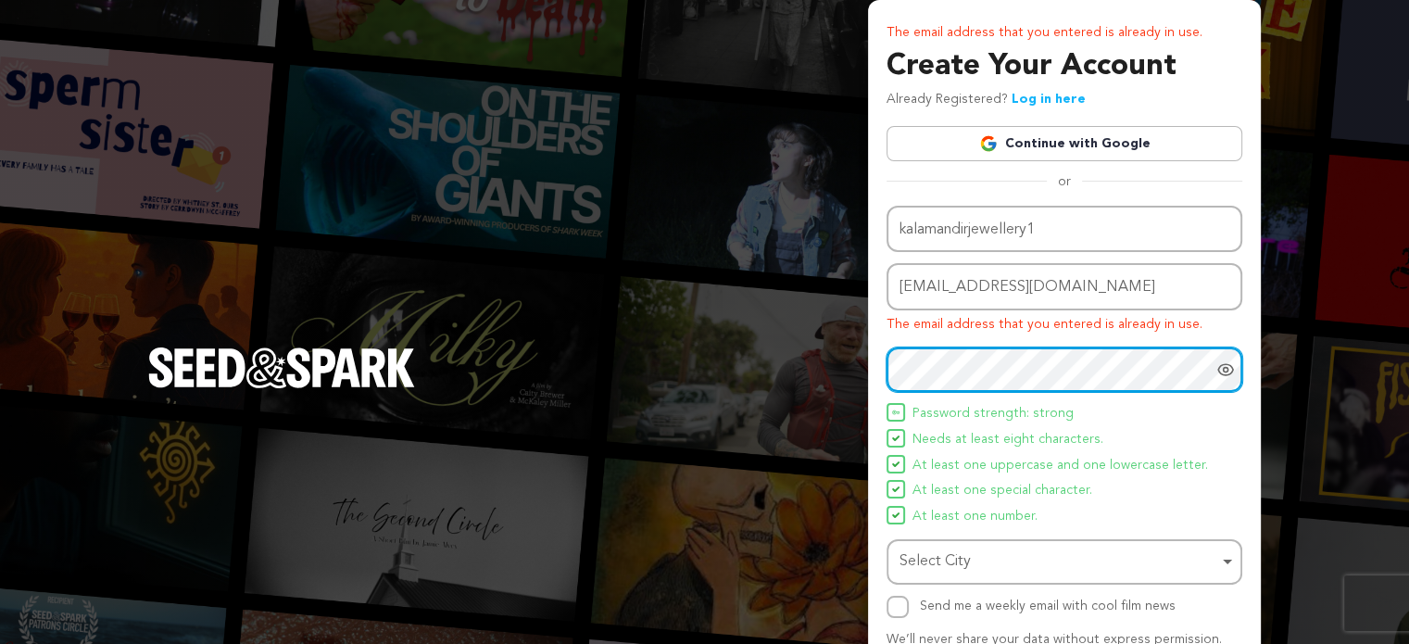
click at [954, 559] on div "Select City Remove item" at bounding box center [1059, 561] width 319 height 27
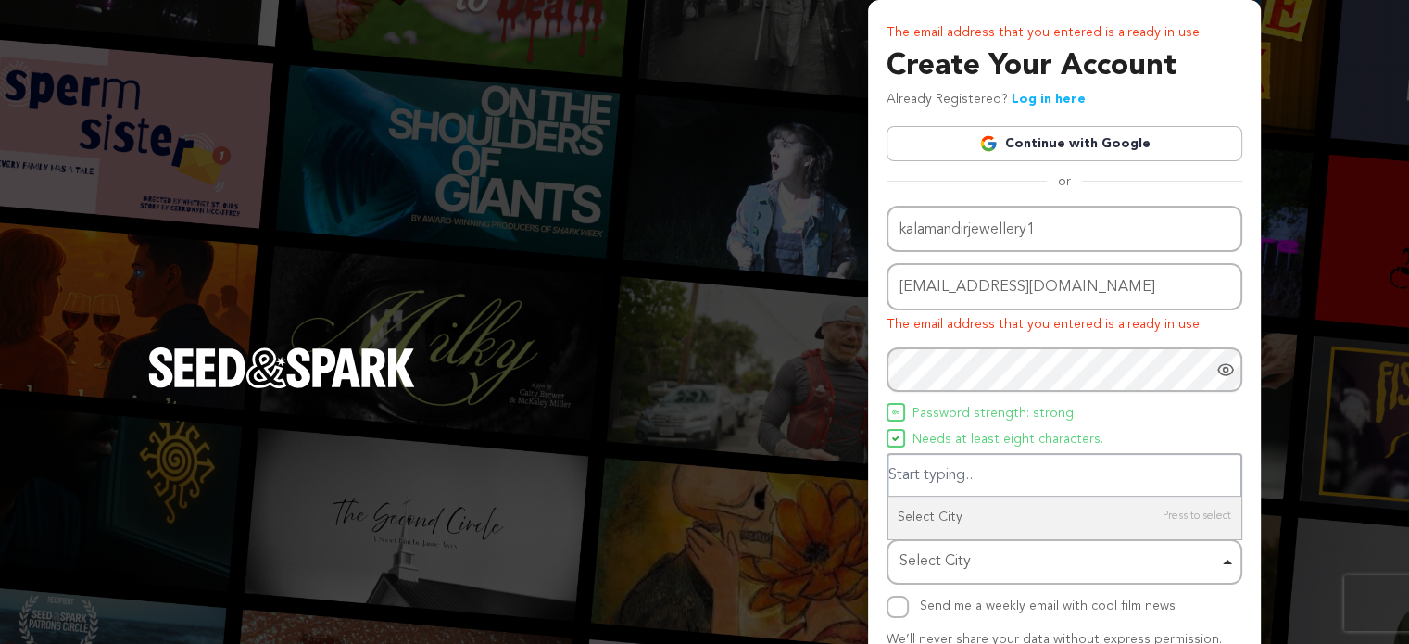
paste input "Ahmedabad"
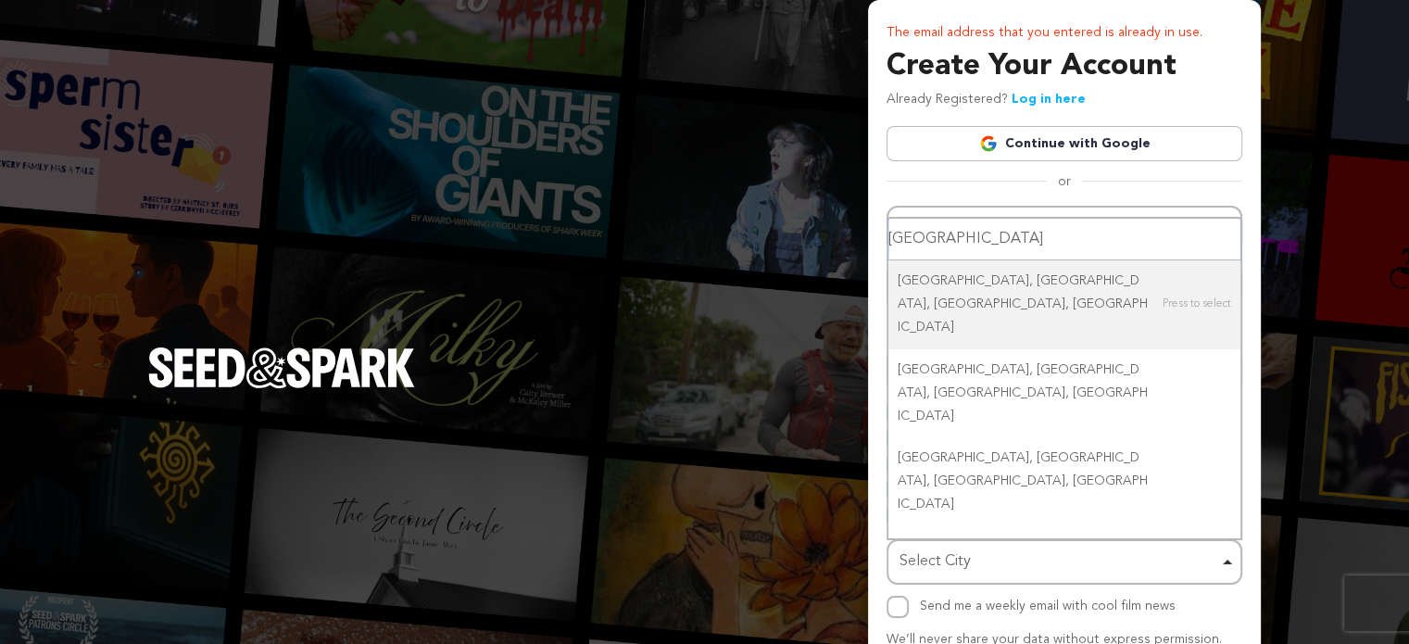
drag, startPoint x: 1097, startPoint y: 469, endPoint x: 971, endPoint y: 386, distance: 150.6
click at [971, 386] on div "AhmedabadAhmedabad Ahmedabad, Ahmedabad, Gujarat, India Ahmedabad City, Ahmedab…" at bounding box center [1065, 378] width 356 height 323
type input "[GEOGRAPHIC_DATA]"
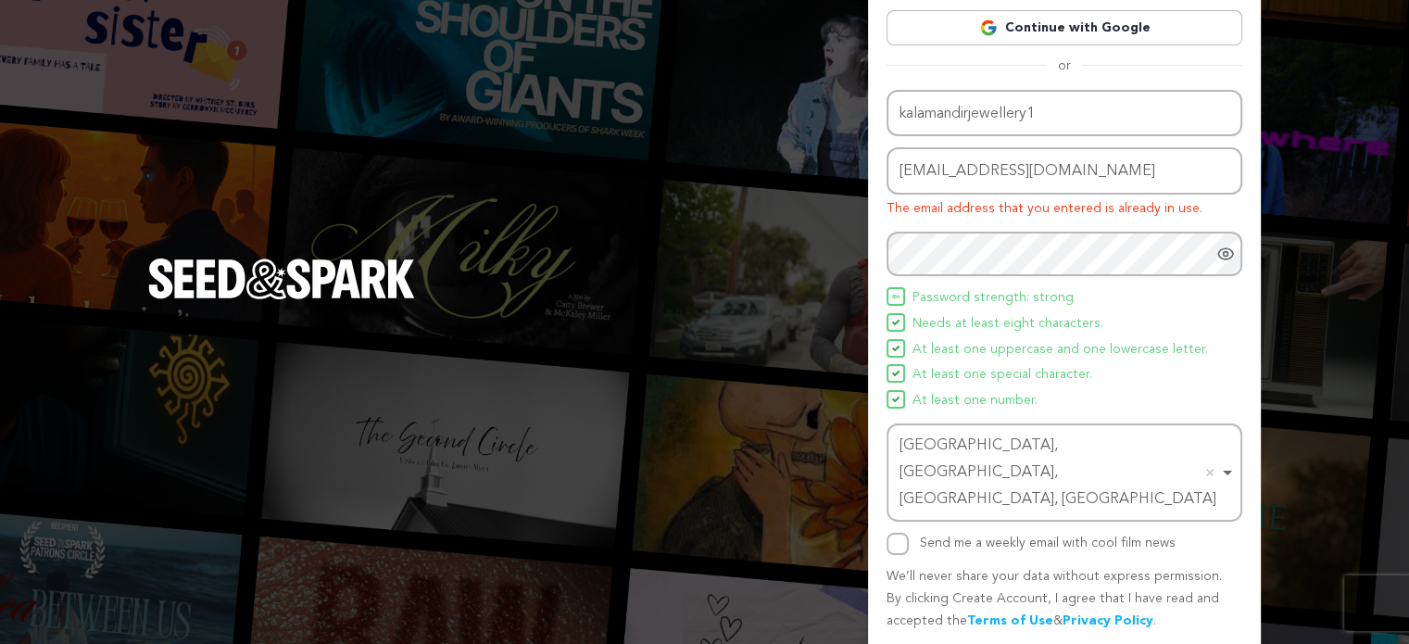
scroll to position [127, 0]
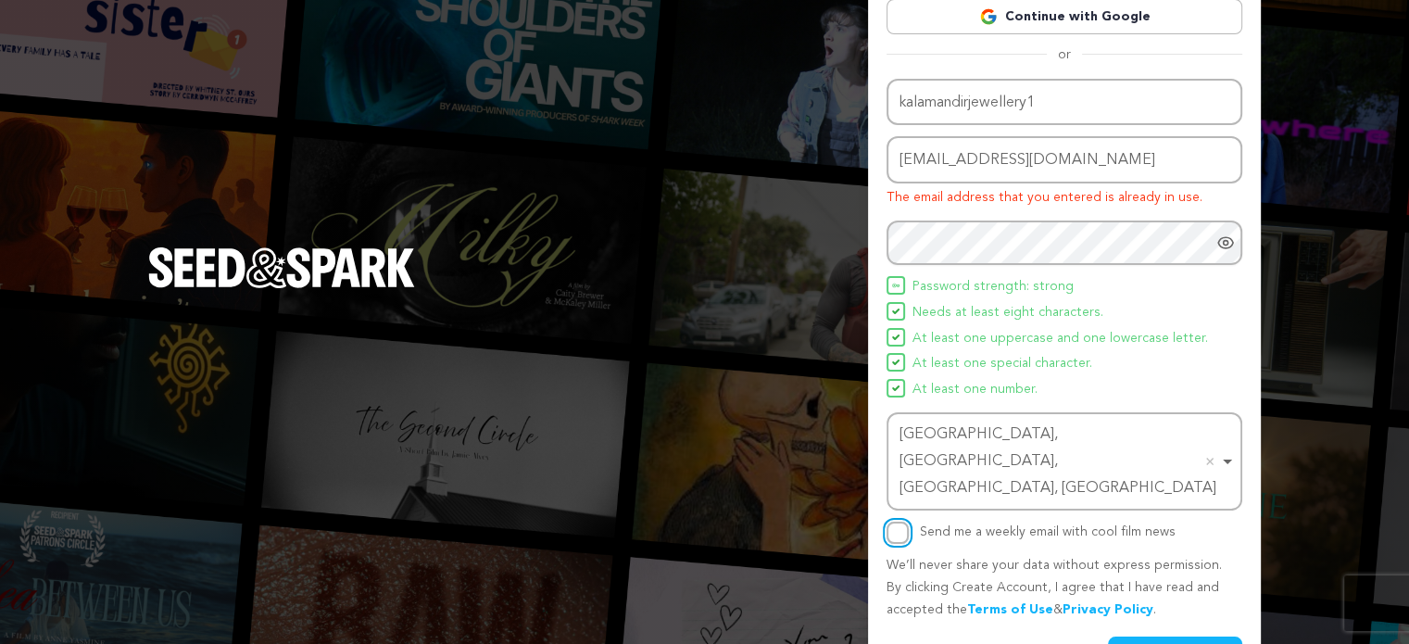
click at [895, 522] on input "Send me a weekly email with cool film news" at bounding box center [898, 533] width 22 height 22
checkbox input "true"
click at [1191, 636] on button "Create Account" at bounding box center [1175, 652] width 134 height 33
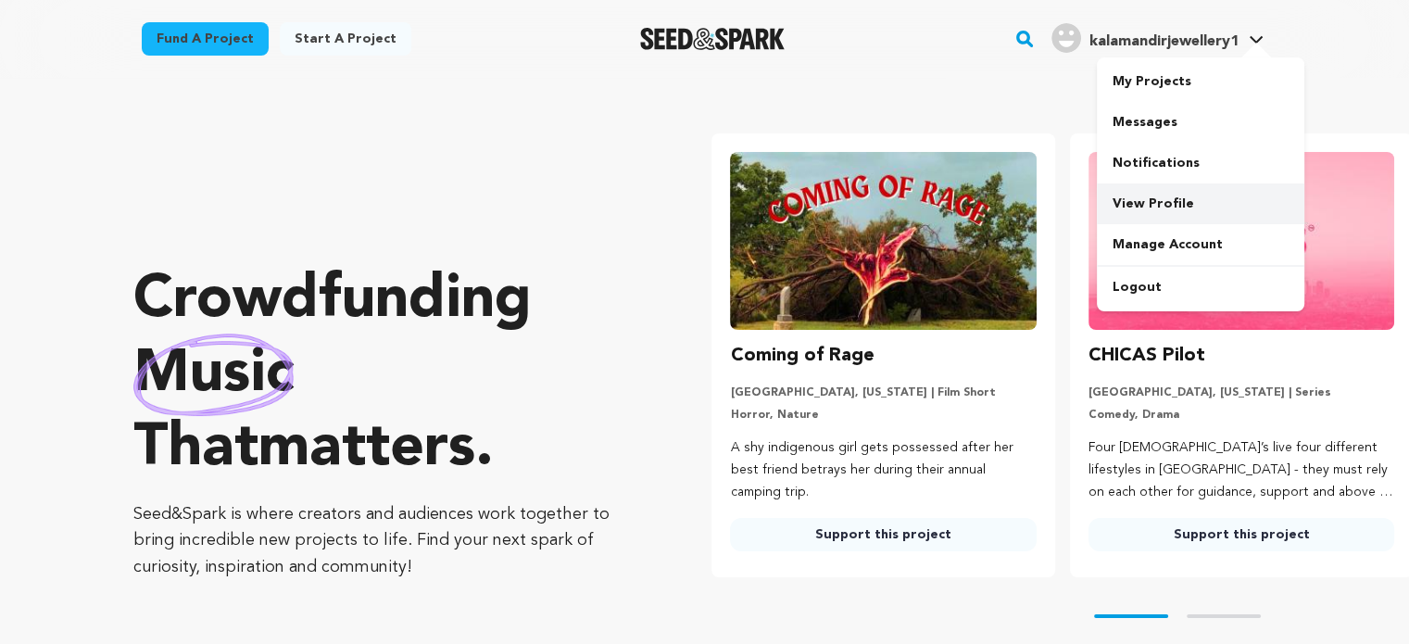
click at [1144, 202] on link "View Profile" at bounding box center [1201, 203] width 208 height 41
